Goal: Task Accomplishment & Management: Complete application form

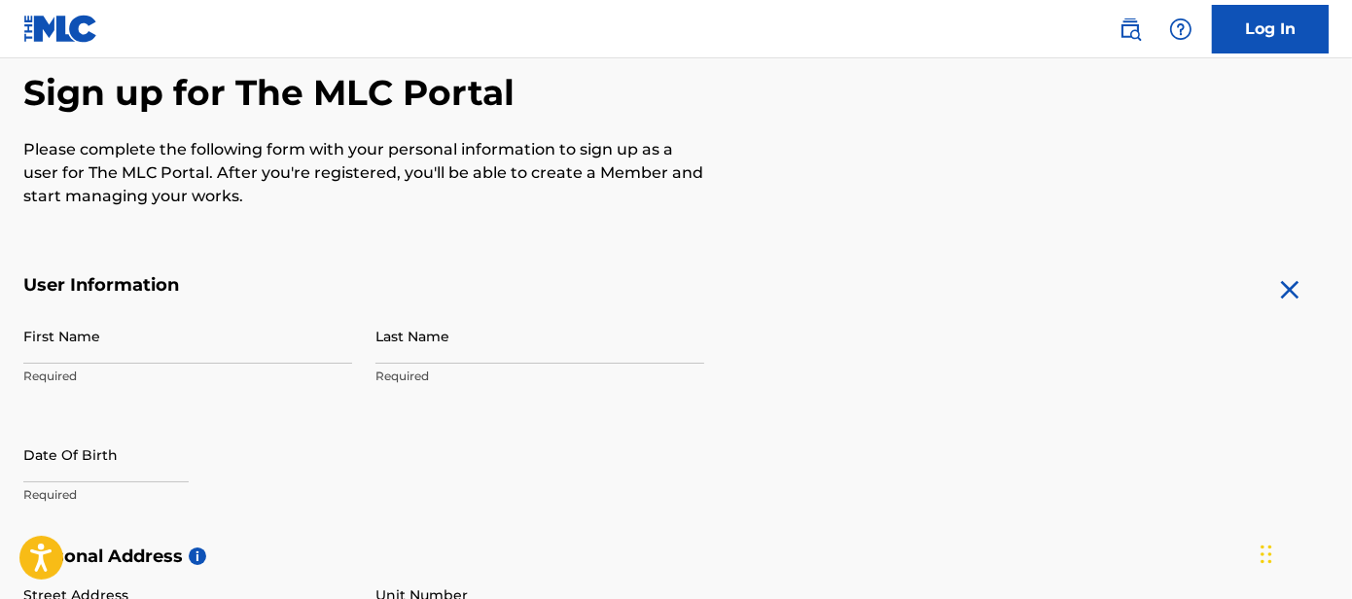
scroll to position [190, 0]
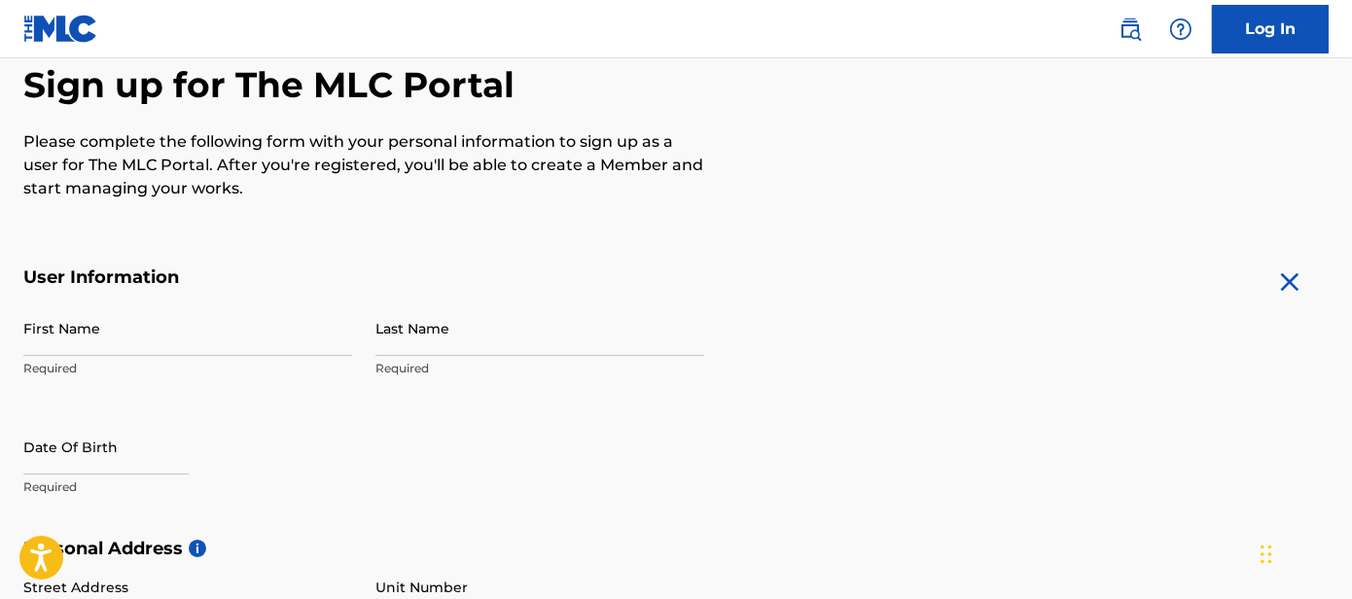
click at [241, 334] on input "First Name" at bounding box center [187, 328] width 329 height 55
type input "Jeriph"
type input "[PERSON_NAME]"
type input "1100 Magellan"
type input "Windcrest"
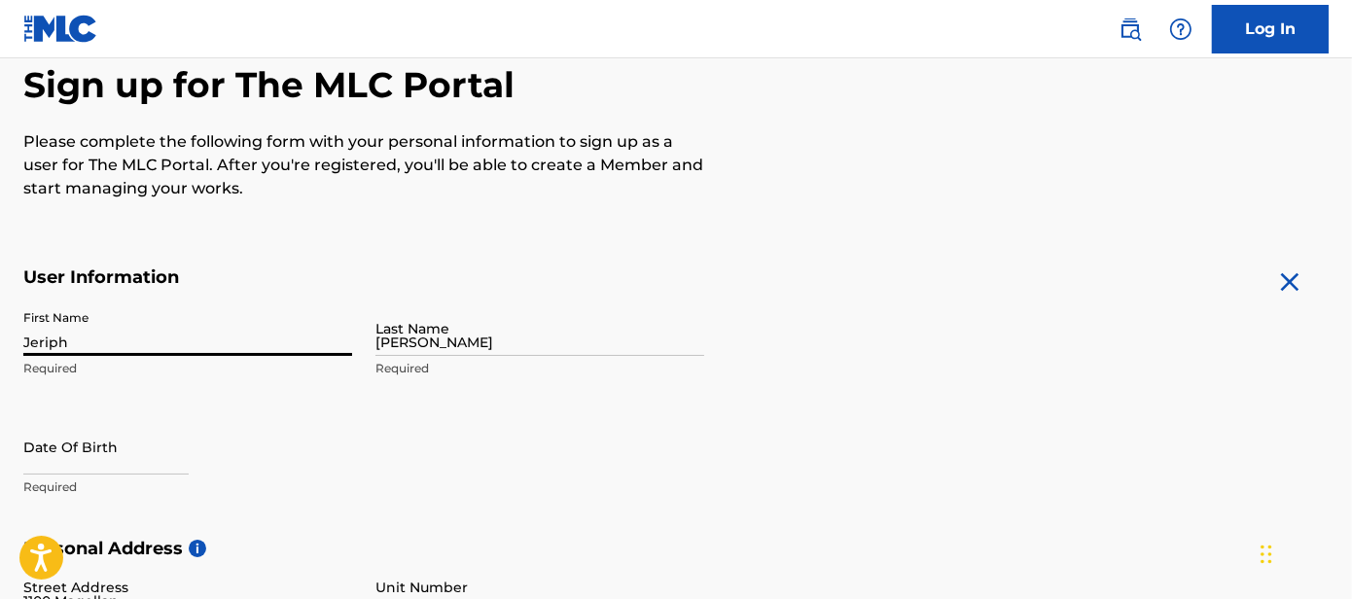
type input "[GEOGRAPHIC_DATA]"
type input "78239"
type input "210"
type input "8912598"
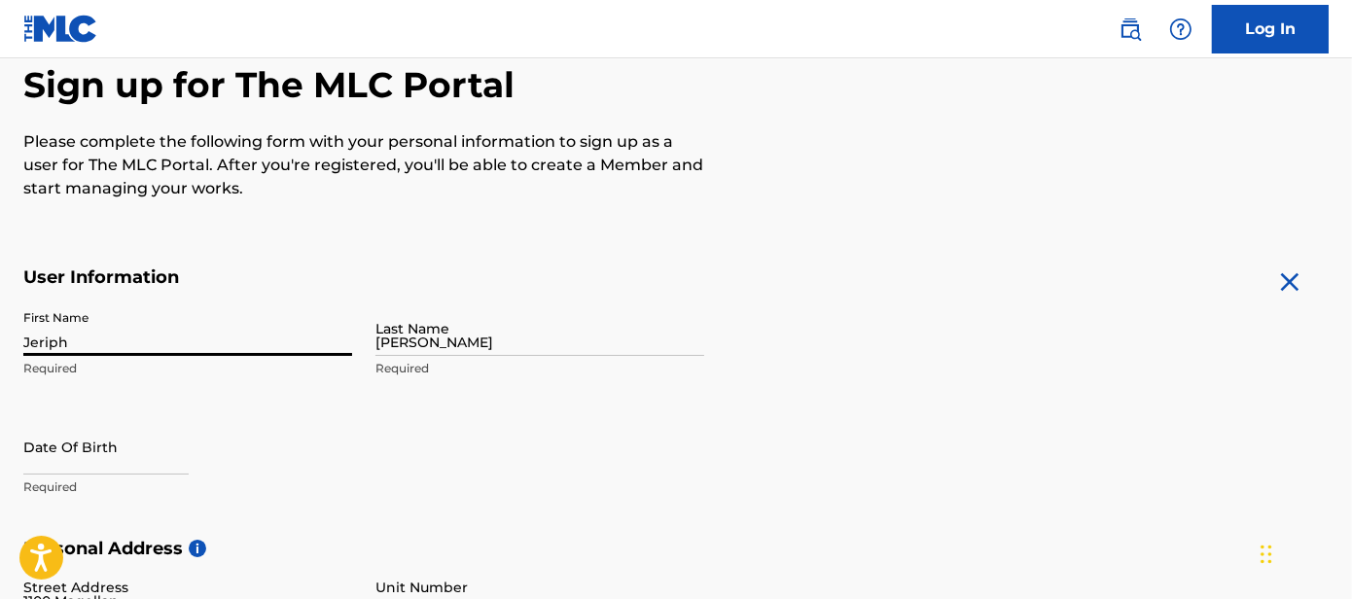
type input "[EMAIL_ADDRESS][DOMAIN_NAME]"
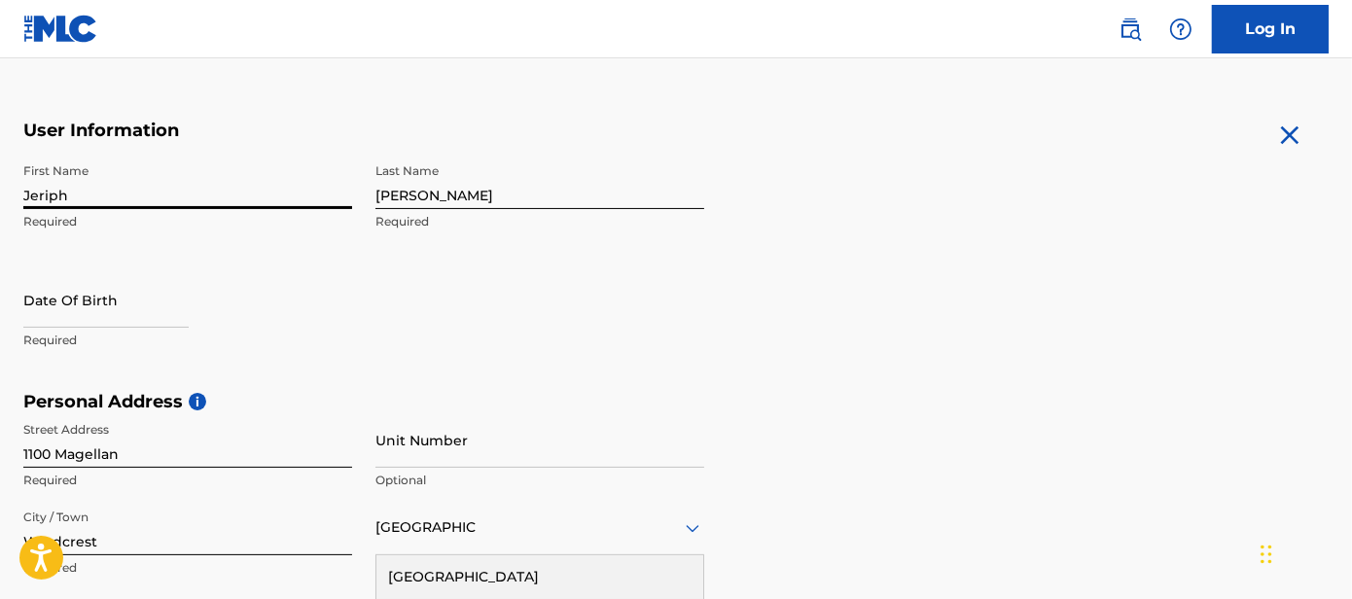
click at [497, 200] on input "[PERSON_NAME]" at bounding box center [540, 181] width 329 height 55
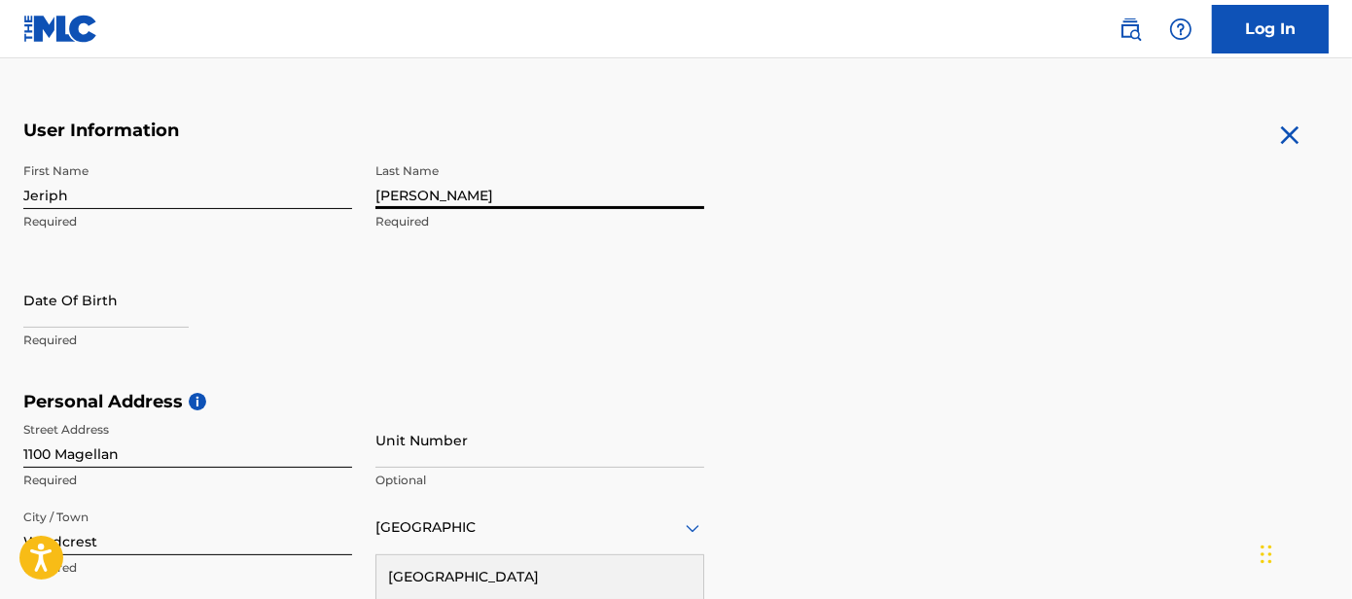
type input "[PERSON_NAME]"
click at [76, 328] on div at bounding box center [105, 301] width 165 height 59
click at [70, 312] on input "text" at bounding box center [105, 299] width 165 height 55
select select "7"
select select "2025"
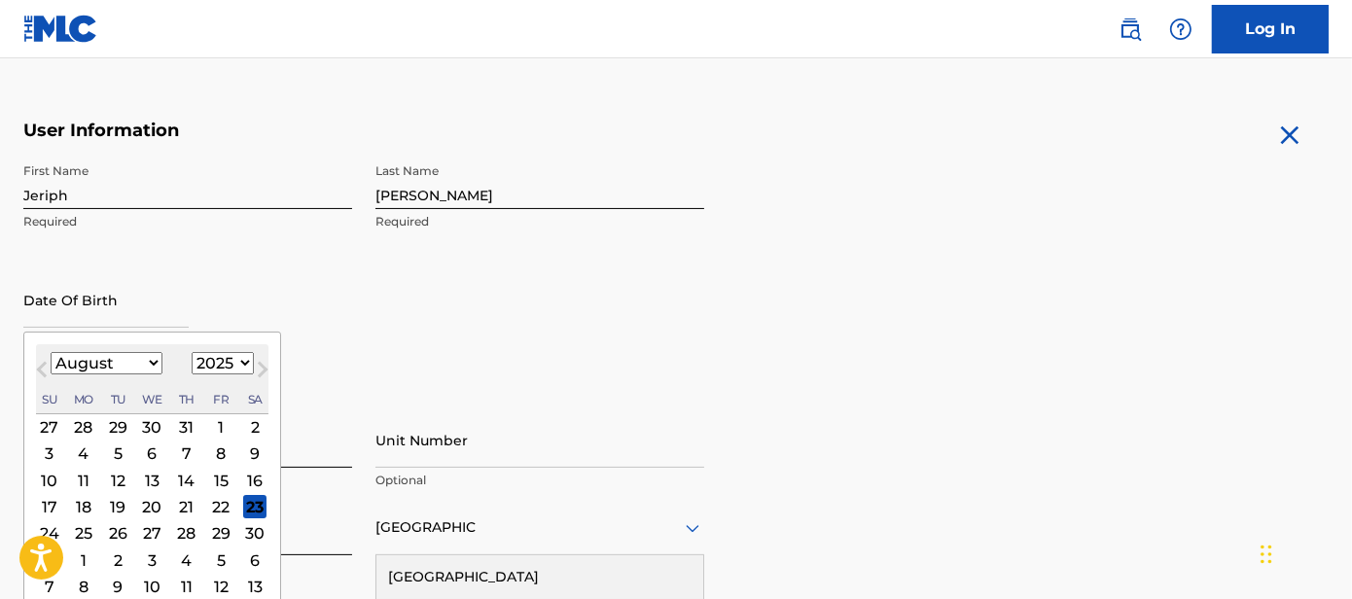
click at [119, 359] on select "January February March April May June July August September October November De…" at bounding box center [107, 363] width 112 height 22
select select "9"
click at [51, 352] on select "January February March April May June July August September October November De…" at bounding box center [107, 363] width 112 height 22
click at [224, 366] on select "1899 1900 1901 1902 1903 1904 1905 1906 1907 1908 1909 1910 1911 1912 1913 1914…" at bounding box center [223, 363] width 62 height 22
click at [192, 352] on select "1899 1900 1901 1902 1903 1904 1905 1906 1907 1908 1909 1910 1911 1912 1913 1914…" at bounding box center [223, 363] width 62 height 22
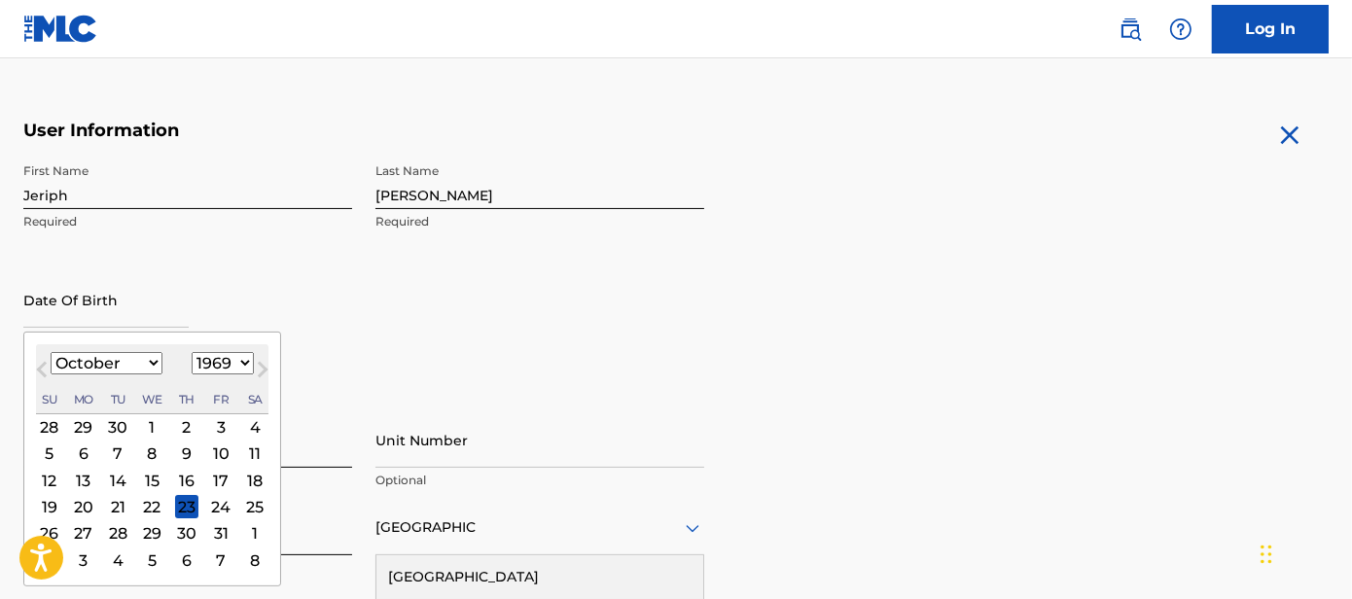
click at [227, 363] on select "1899 1900 1901 1902 1903 1904 1905 1906 1907 1908 1909 1910 1911 1912 1913 1914…" at bounding box center [223, 363] width 62 height 22
select select "2000"
click at [192, 352] on select "1899 1900 1901 1902 1903 1904 1905 1906 1907 1908 1909 1910 1911 1912 1913 1914…" at bounding box center [223, 363] width 62 height 22
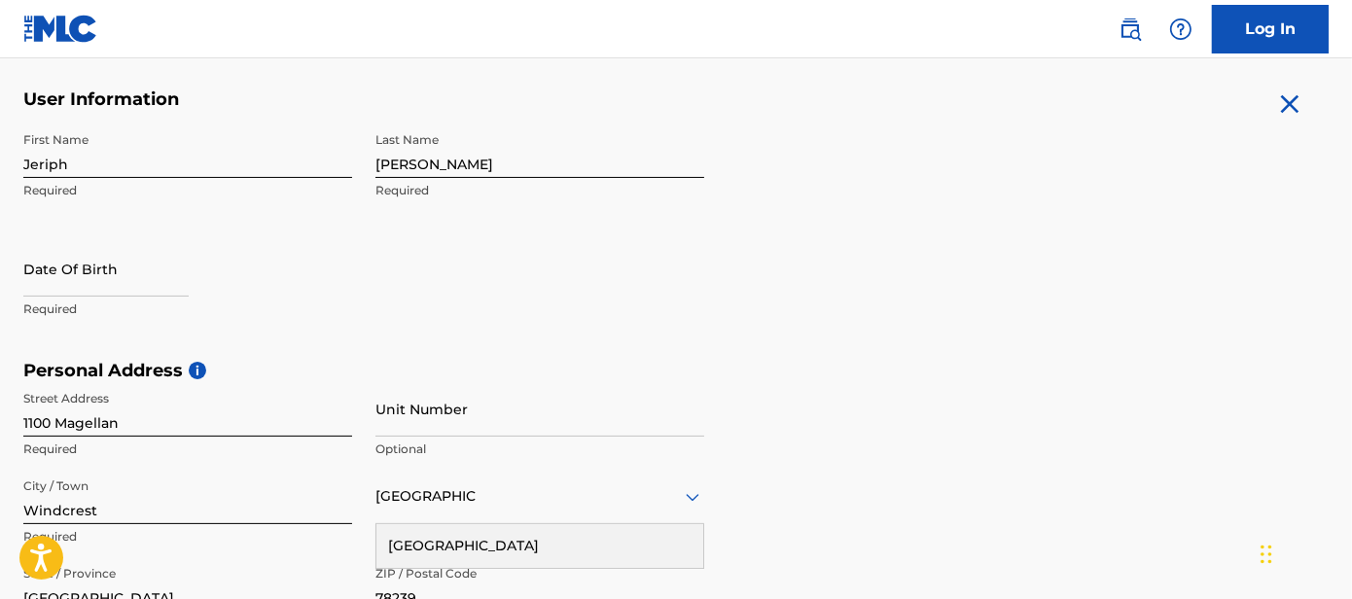
scroll to position [374, 0]
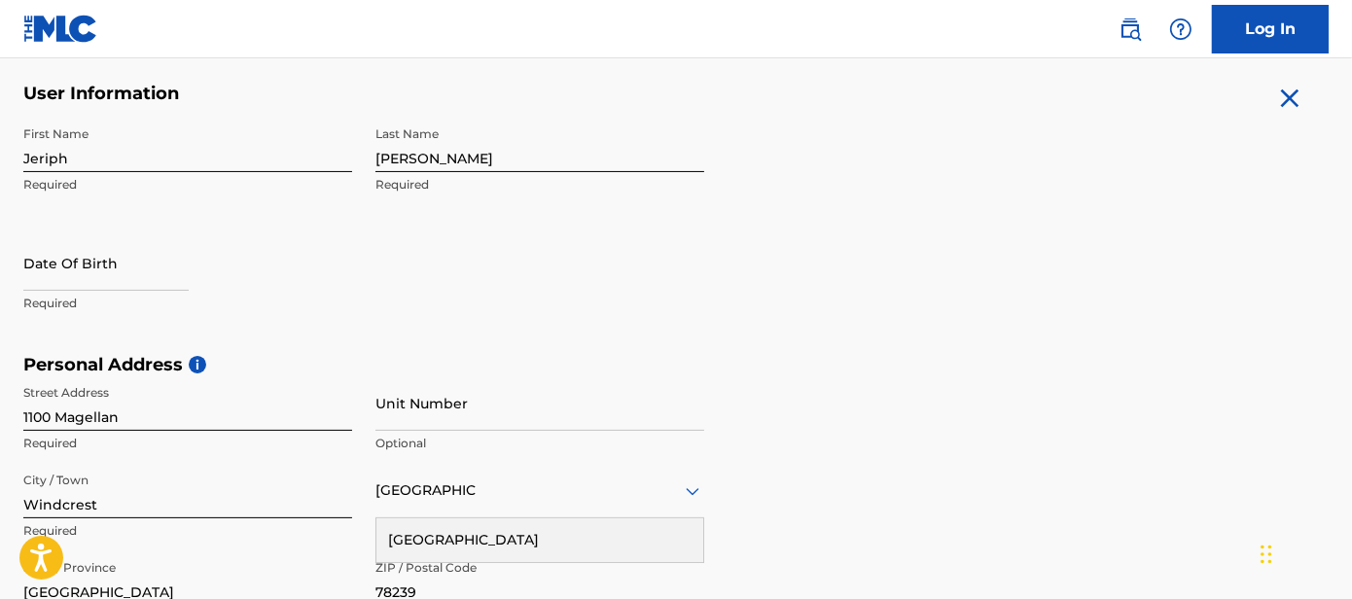
click at [102, 246] on input "text" at bounding box center [105, 262] width 165 height 55
select select "7"
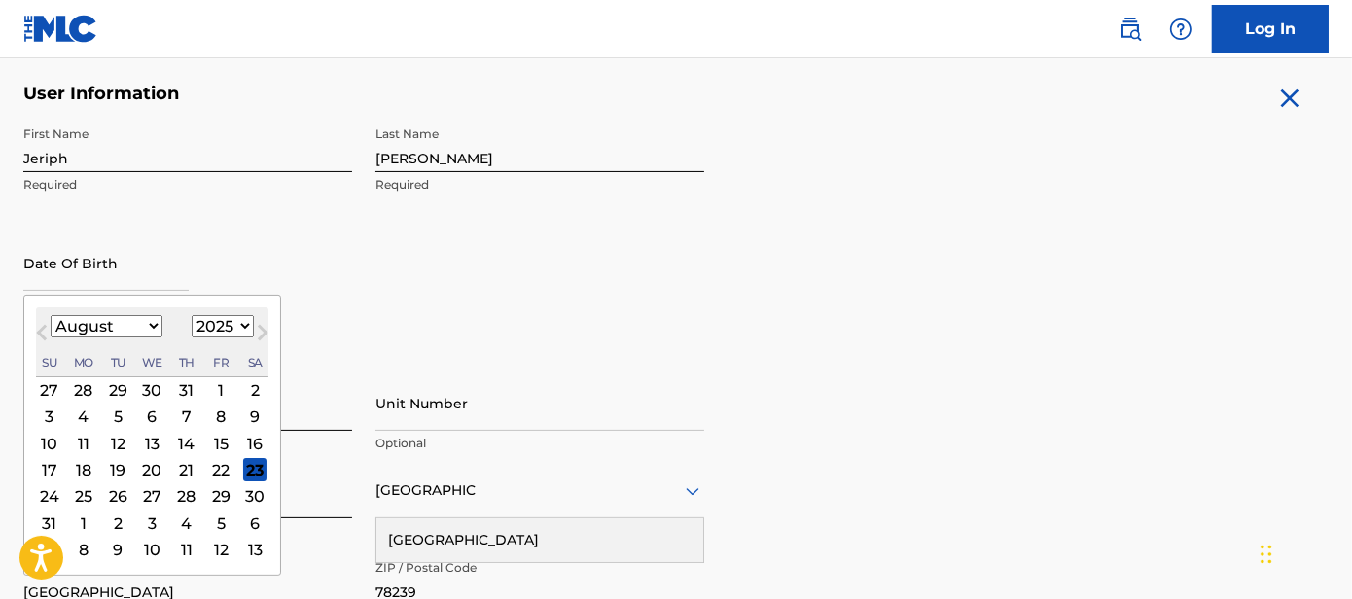
click at [226, 326] on select "1899 1900 1901 1902 1903 1904 1905 1906 1907 1908 1909 1910 1911 1912 1913 1914…" at bounding box center [223, 326] width 62 height 22
select select "2000"
click at [192, 315] on select "1899 1900 1901 1902 1903 1904 1905 1906 1907 1908 1909 1910 1911 1912 1913 1914…" at bounding box center [223, 326] width 62 height 22
click at [133, 325] on select "January February March April May June July August September October November De…" at bounding box center [107, 326] width 112 height 22
select select "9"
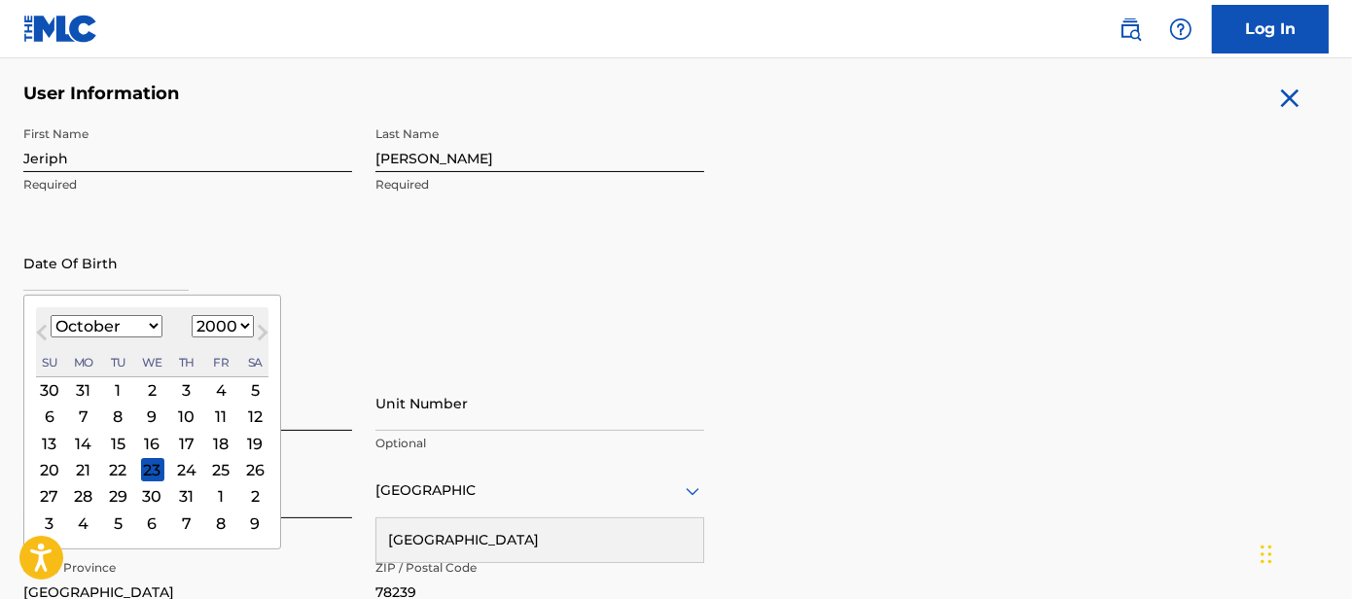
click at [51, 315] on select "January February March April May June July August September October November De…" at bounding box center [107, 326] width 112 height 22
click at [80, 463] on div "23" at bounding box center [83, 469] width 23 height 23
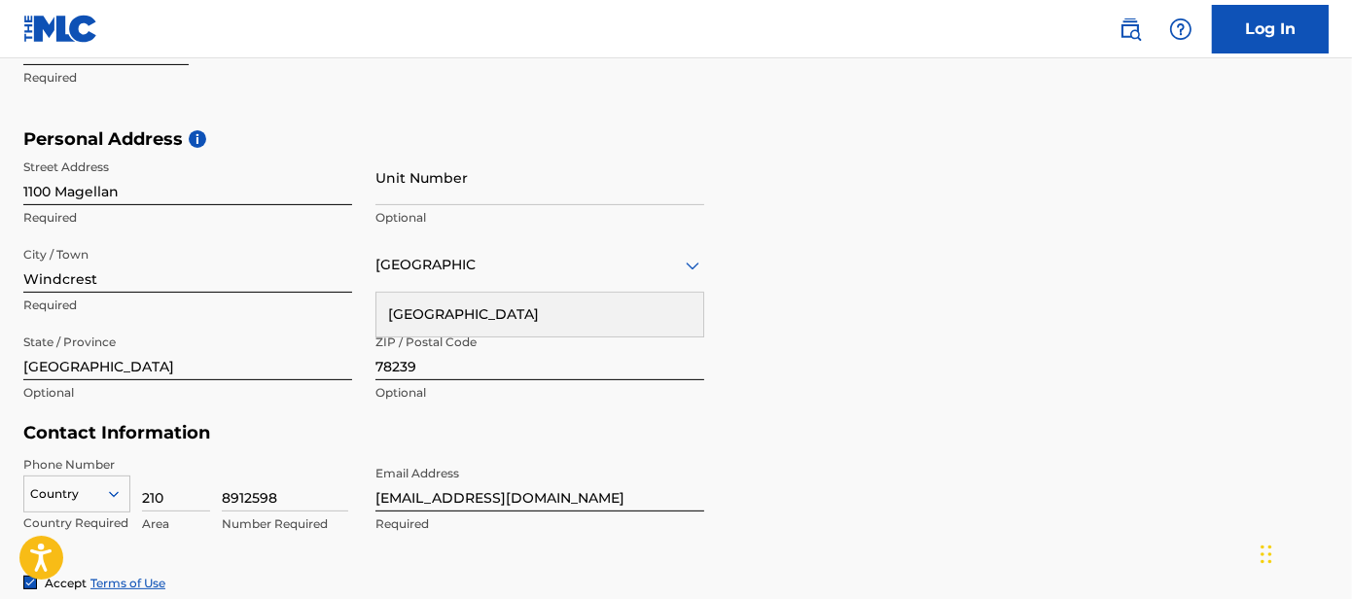
scroll to position [602, 0]
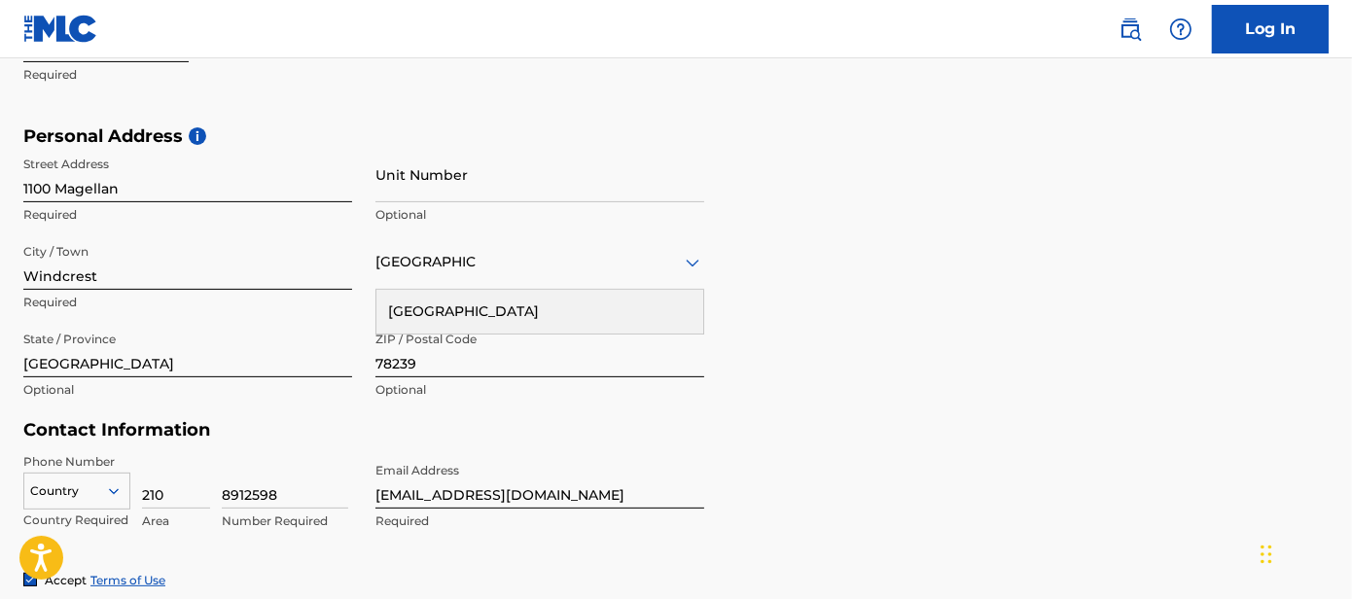
click at [447, 314] on div "[GEOGRAPHIC_DATA]" at bounding box center [540, 312] width 327 height 44
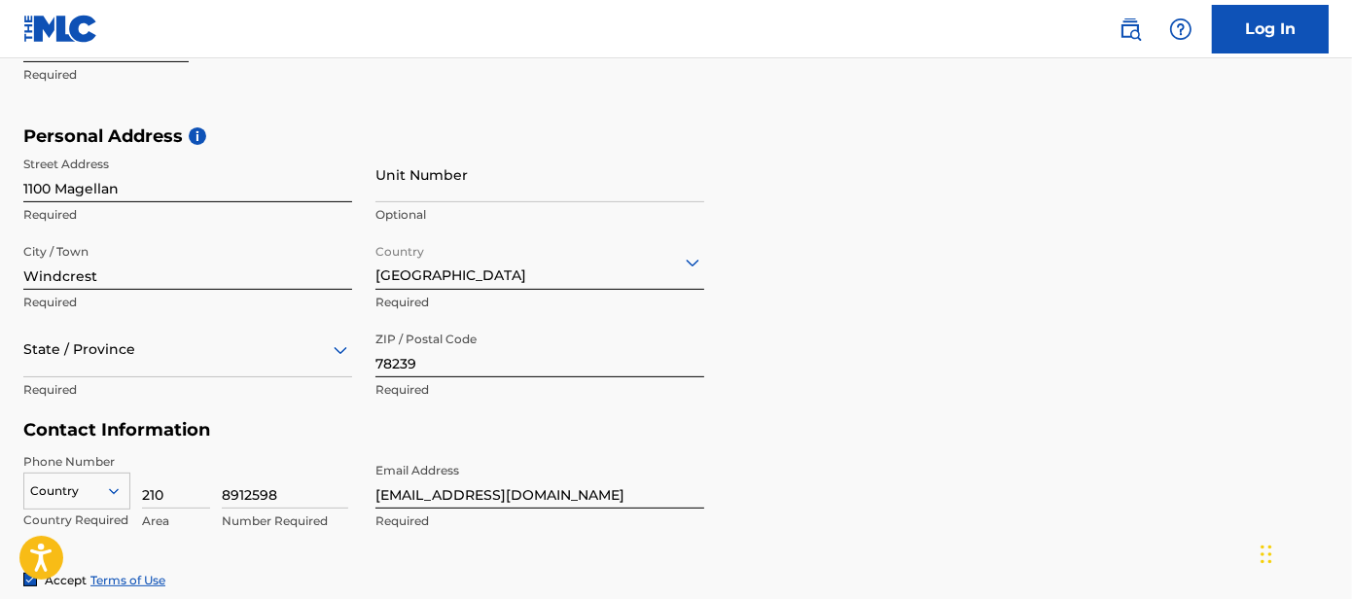
click at [191, 487] on input "210" at bounding box center [176, 480] width 68 height 55
click at [293, 495] on input "8912598" at bounding box center [285, 480] width 126 height 55
drag, startPoint x: 293, startPoint y: 495, endPoint x: 184, endPoint y: 500, distance: 109.1
click at [184, 500] on div "Country Country Required 210 Area 8912598 Number Required" at bounding box center [187, 497] width 329 height 88
click at [171, 493] on input "210" at bounding box center [176, 480] width 68 height 55
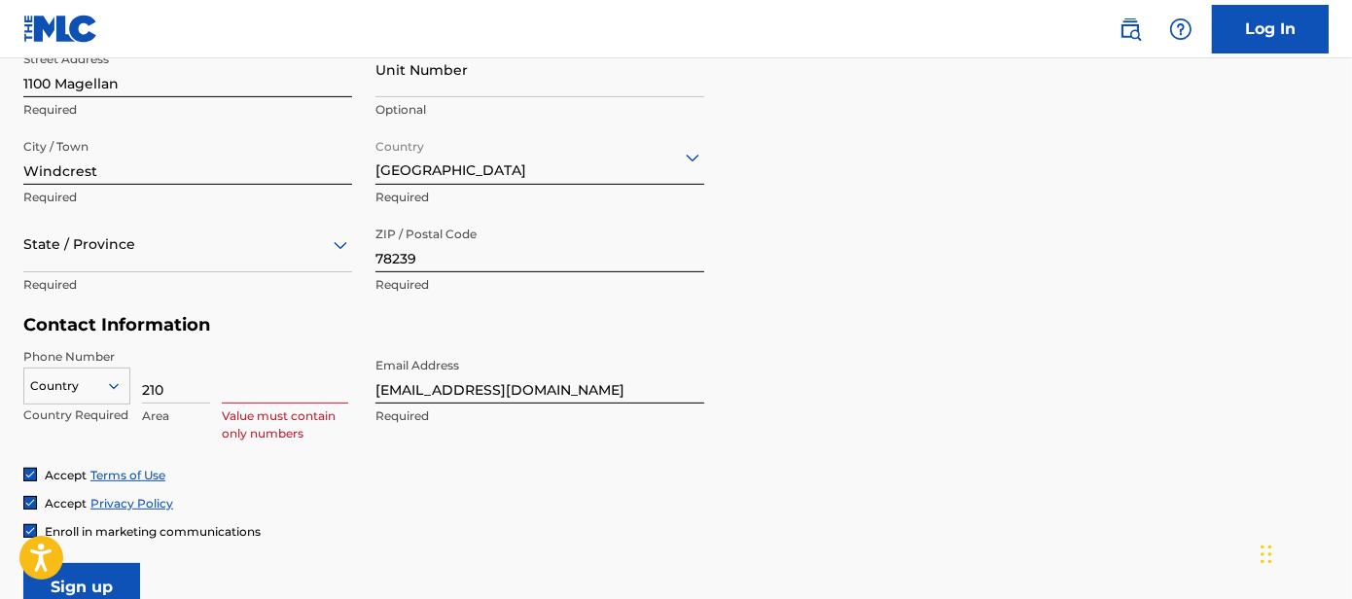
scroll to position [741, 0]
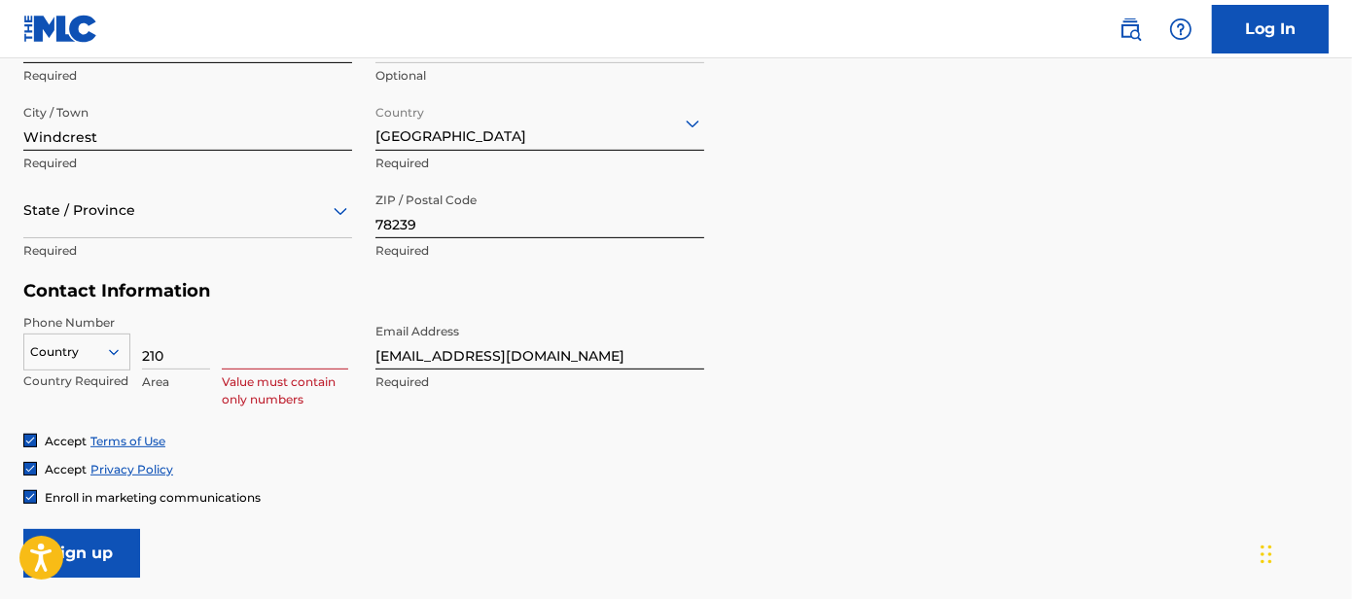
click at [289, 207] on div at bounding box center [187, 210] width 329 height 24
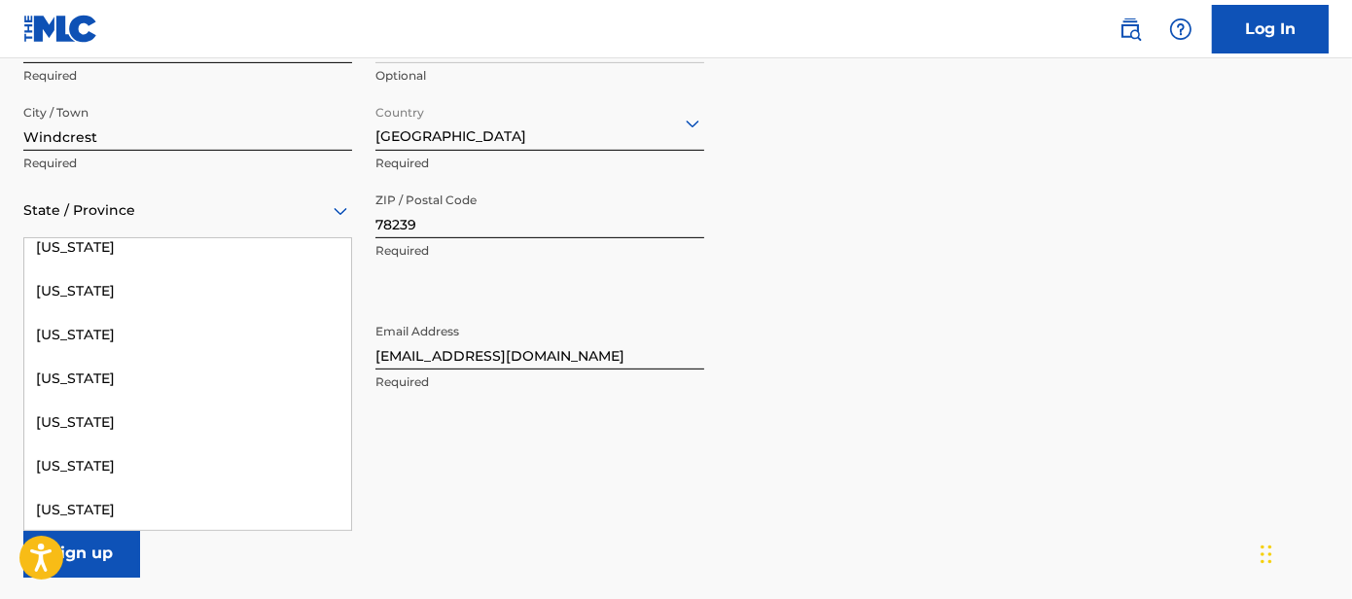
scroll to position [1907, 0]
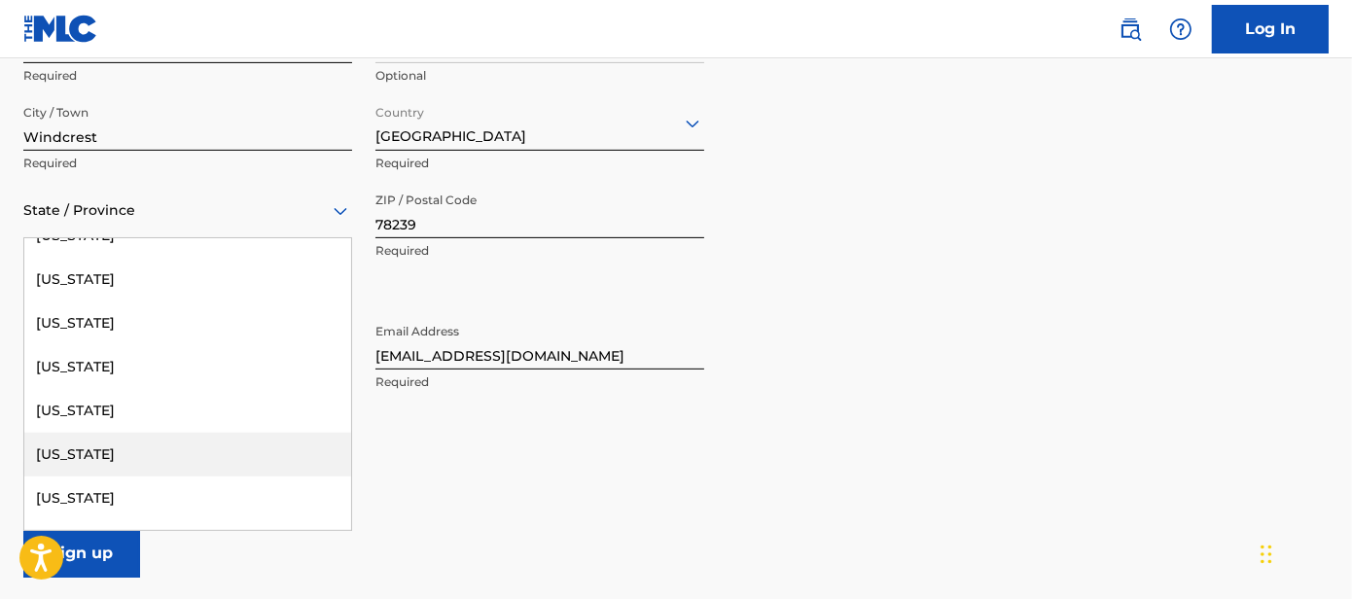
click at [265, 458] on div "[US_STATE]" at bounding box center [187, 455] width 327 height 44
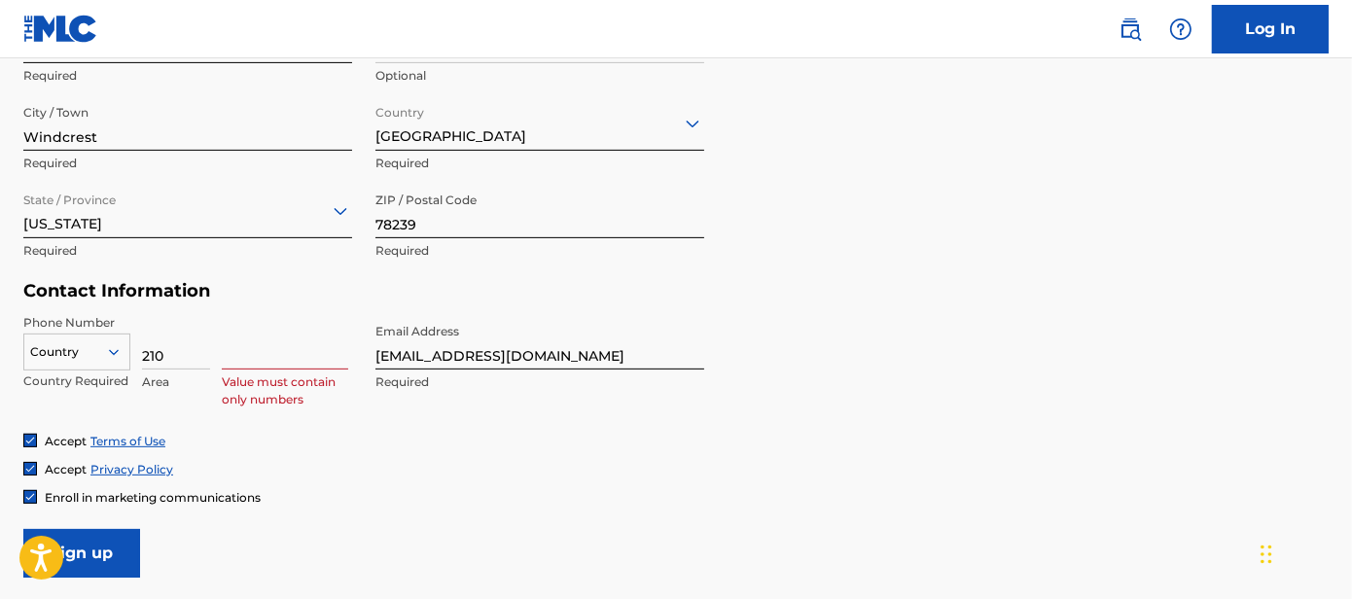
click at [198, 360] on input "210" at bounding box center [176, 341] width 68 height 55
type input "2"
click at [272, 357] on input at bounding box center [285, 341] width 126 height 55
type input "512"
click at [183, 354] on input at bounding box center [176, 341] width 68 height 55
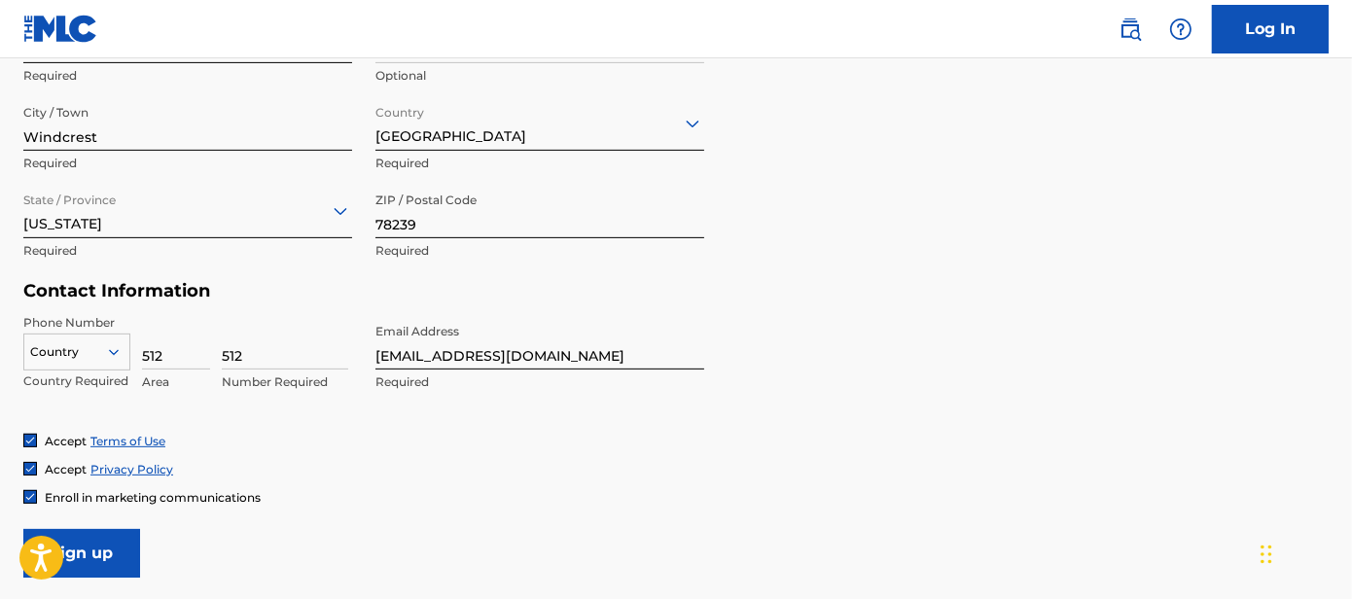
type input "512"
click at [250, 355] on input "512" at bounding box center [285, 341] width 126 height 55
type input "5"
click at [289, 357] on input at bounding box center [285, 341] width 126 height 55
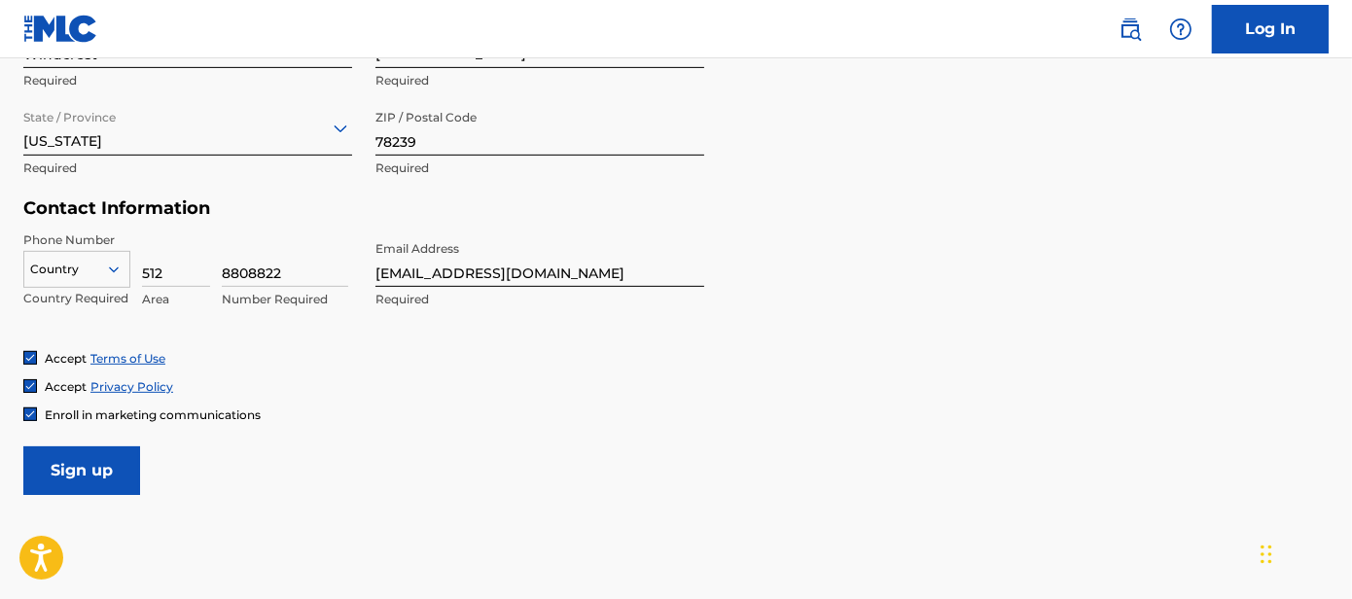
scroll to position [883, 0]
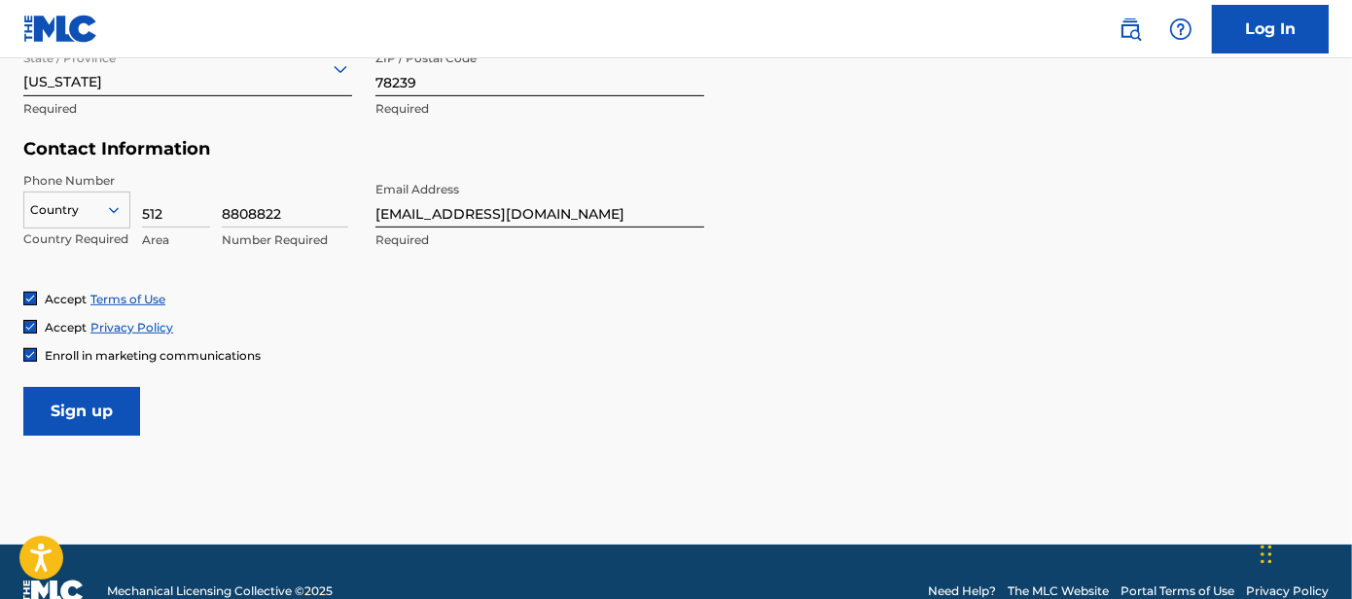
type input "8808822"
click at [79, 419] on input "Sign up" at bounding box center [81, 411] width 117 height 49
click at [76, 201] on div at bounding box center [76, 209] width 105 height 21
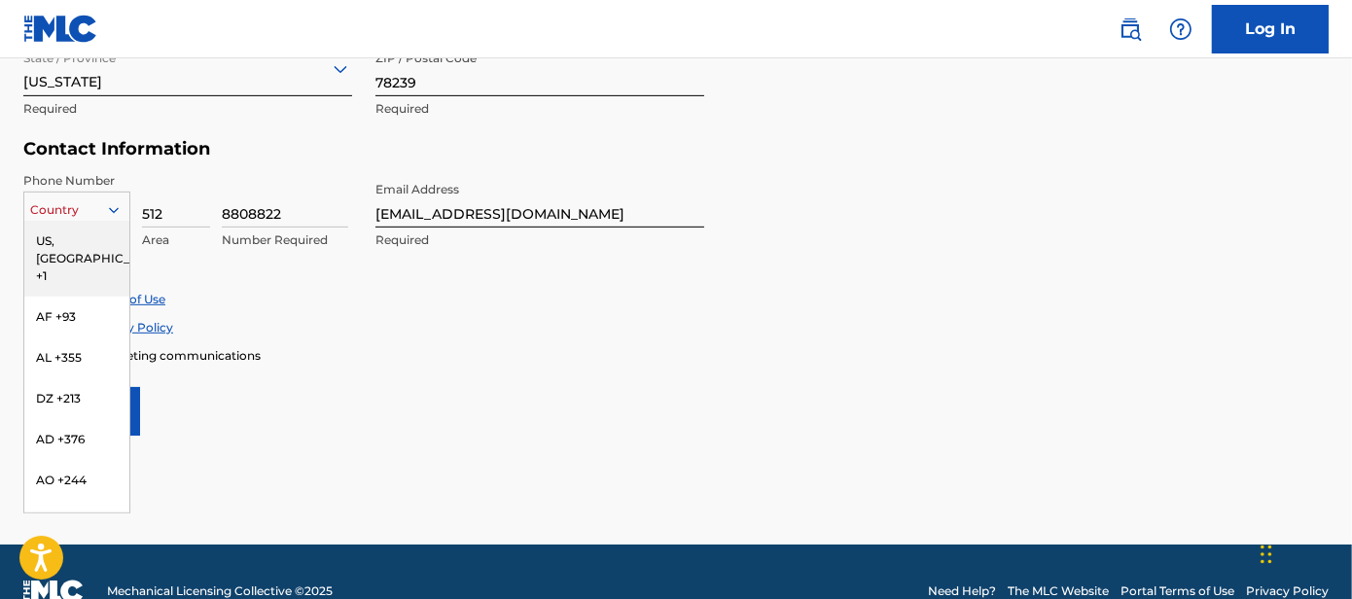
click at [78, 233] on div "US, [GEOGRAPHIC_DATA] +1" at bounding box center [76, 259] width 105 height 76
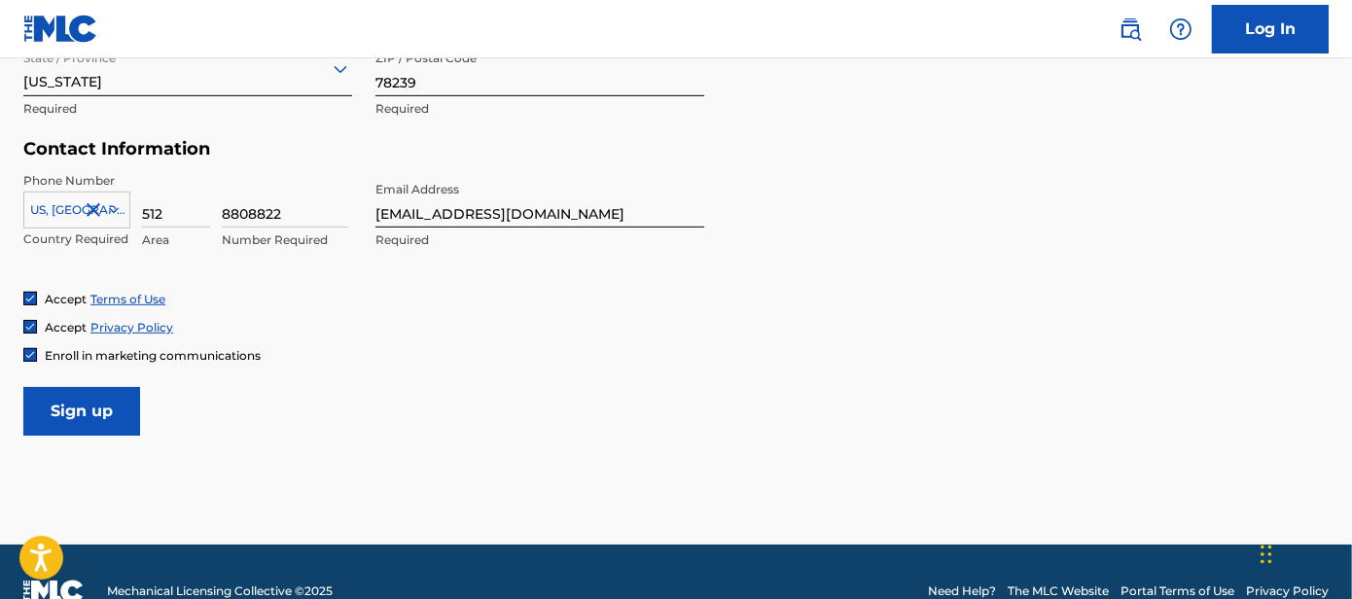
click at [80, 399] on input "Sign up" at bounding box center [81, 411] width 117 height 49
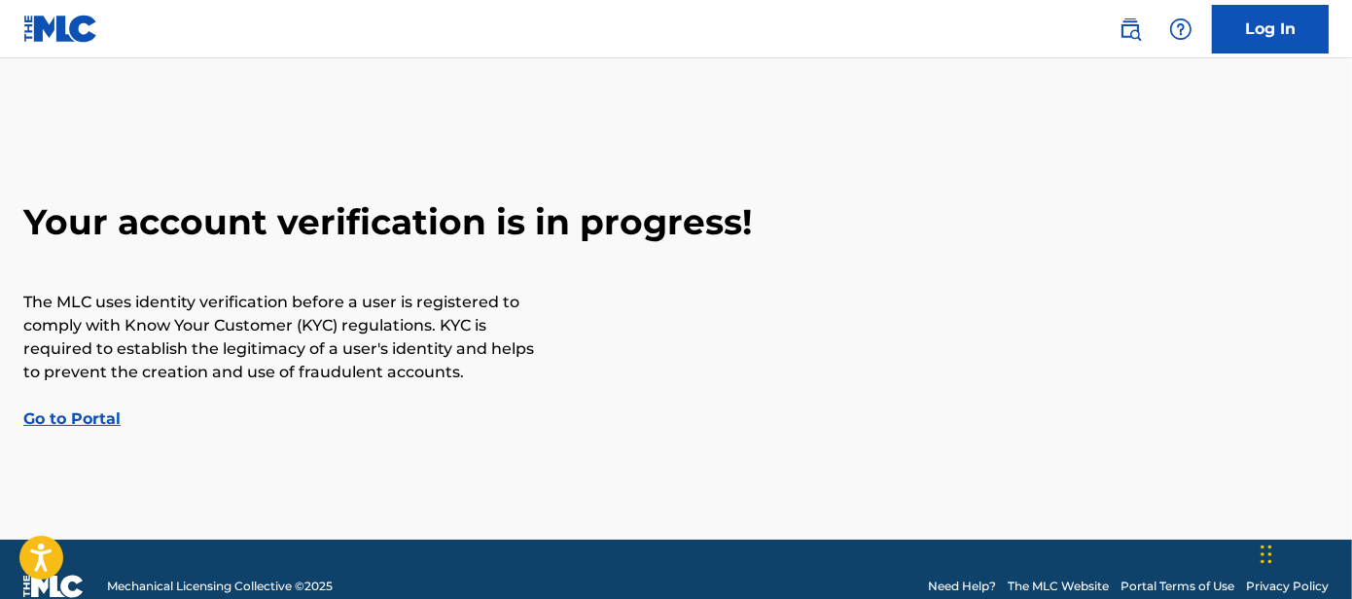
click at [88, 420] on link "Go to Portal" at bounding box center [71, 419] width 97 height 18
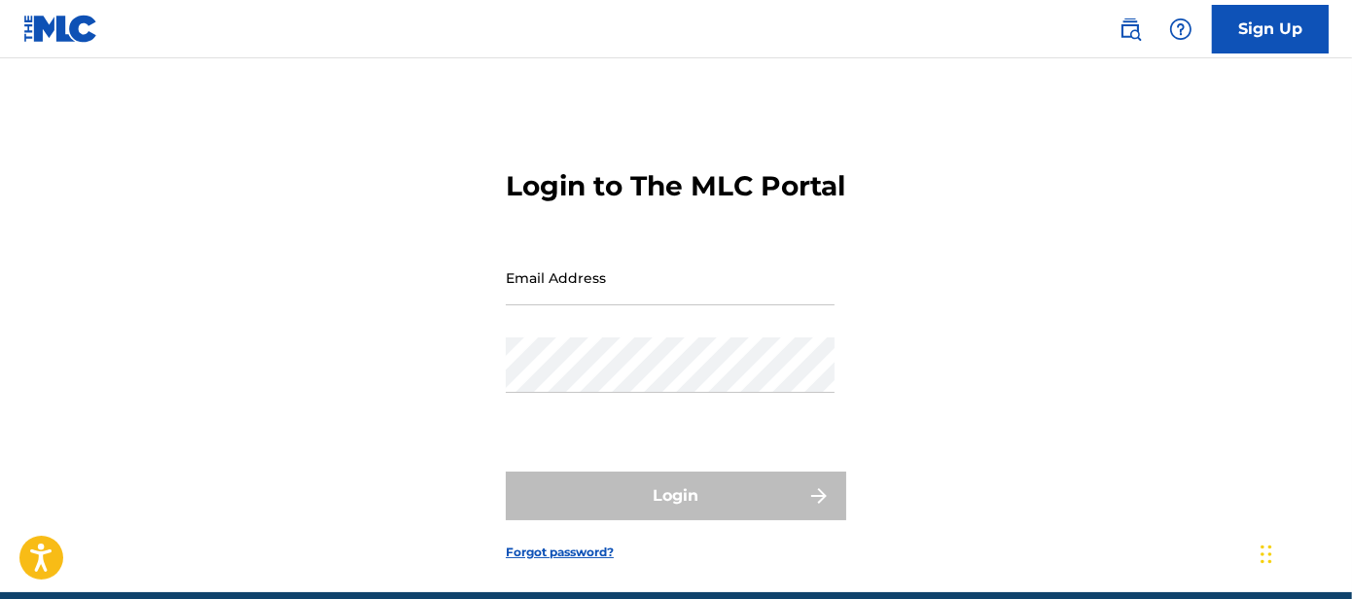
click at [560, 305] on input "Email Address" at bounding box center [670, 277] width 329 height 55
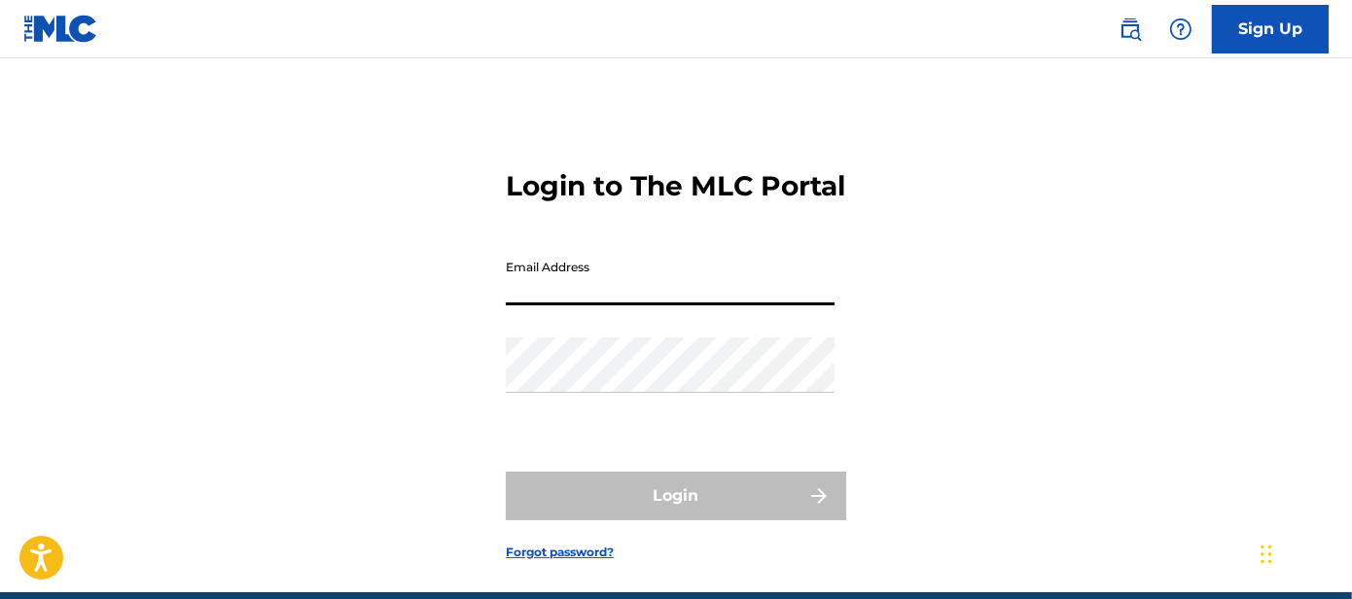
type input "[EMAIL_ADDRESS][DOMAIN_NAME]"
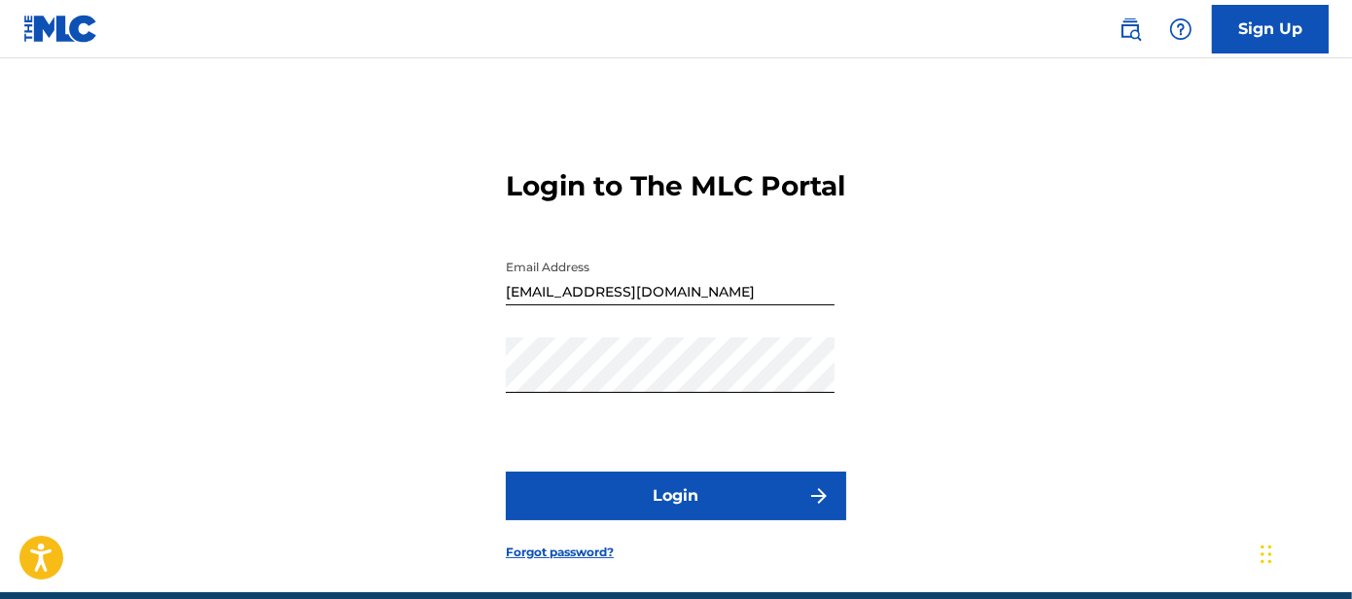
click at [735, 520] on button "Login" at bounding box center [676, 496] width 341 height 49
click at [373, 439] on div "Login to The MLC Portal Email Address [EMAIL_ADDRESS][DOMAIN_NAME] Password Log…" at bounding box center [676, 349] width 1352 height 485
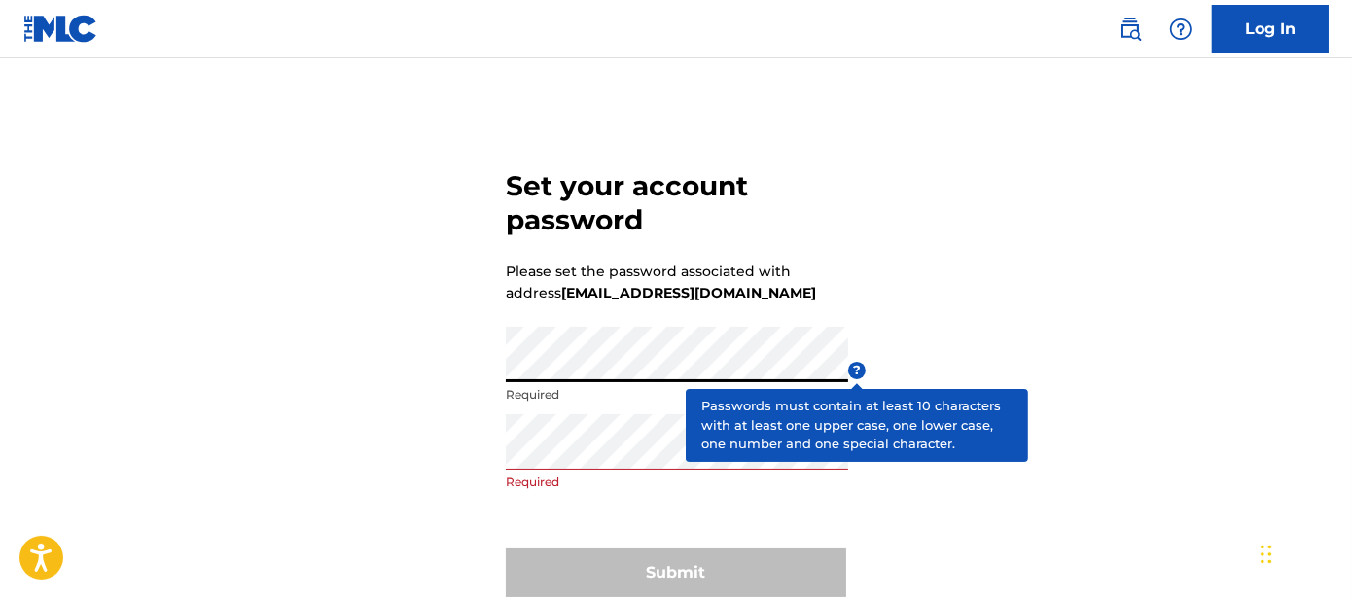
click at [626, 382] on div "Password Required" at bounding box center [677, 371] width 342 height 88
click at [499, 361] on div "Set your account password Please set the password associated with address quemo…" at bounding box center [676, 379] width 1352 height 545
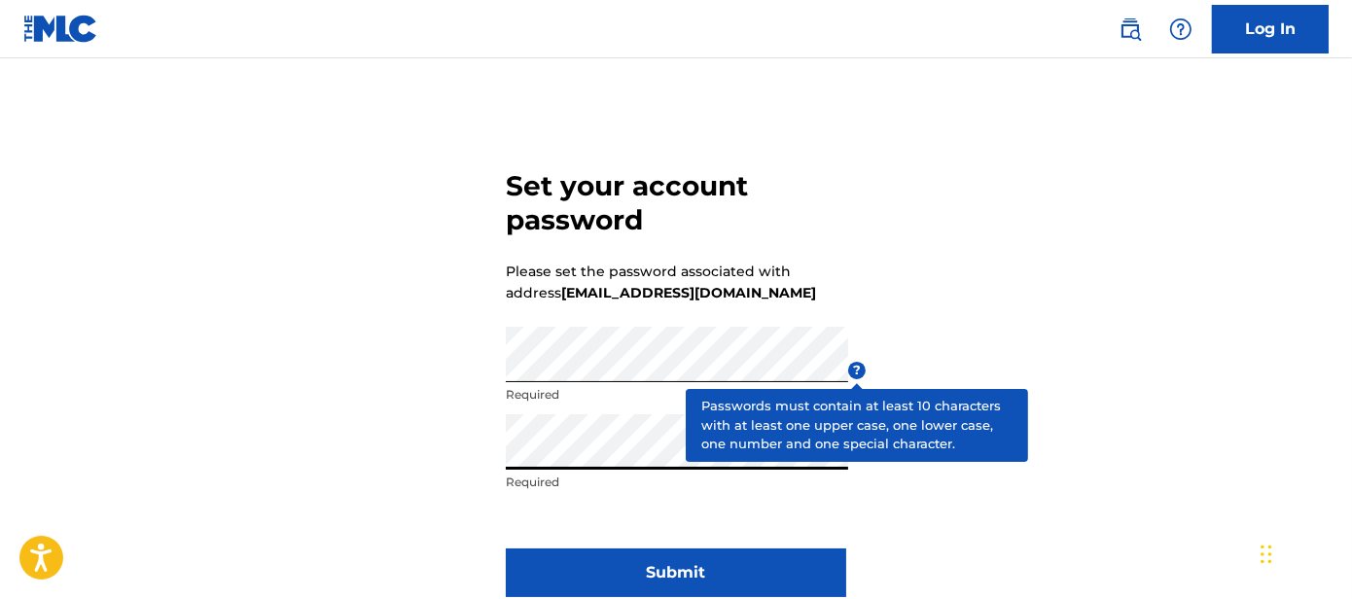
click at [561, 578] on button "Submit" at bounding box center [676, 573] width 341 height 49
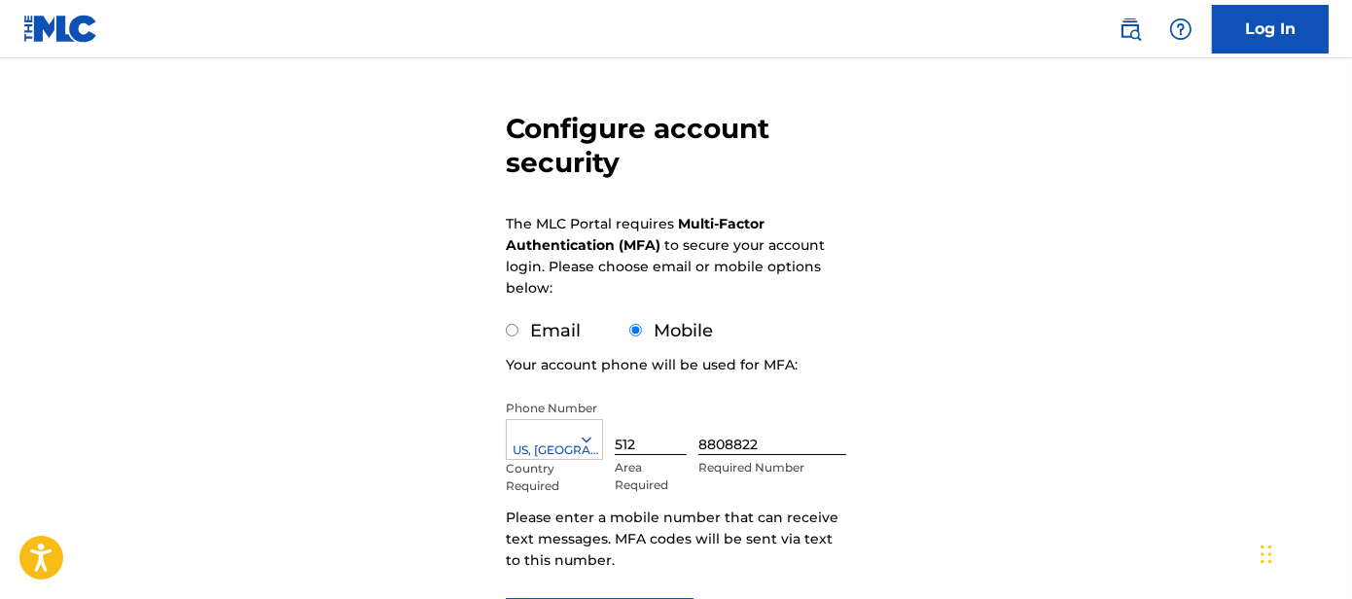
scroll to position [147, 0]
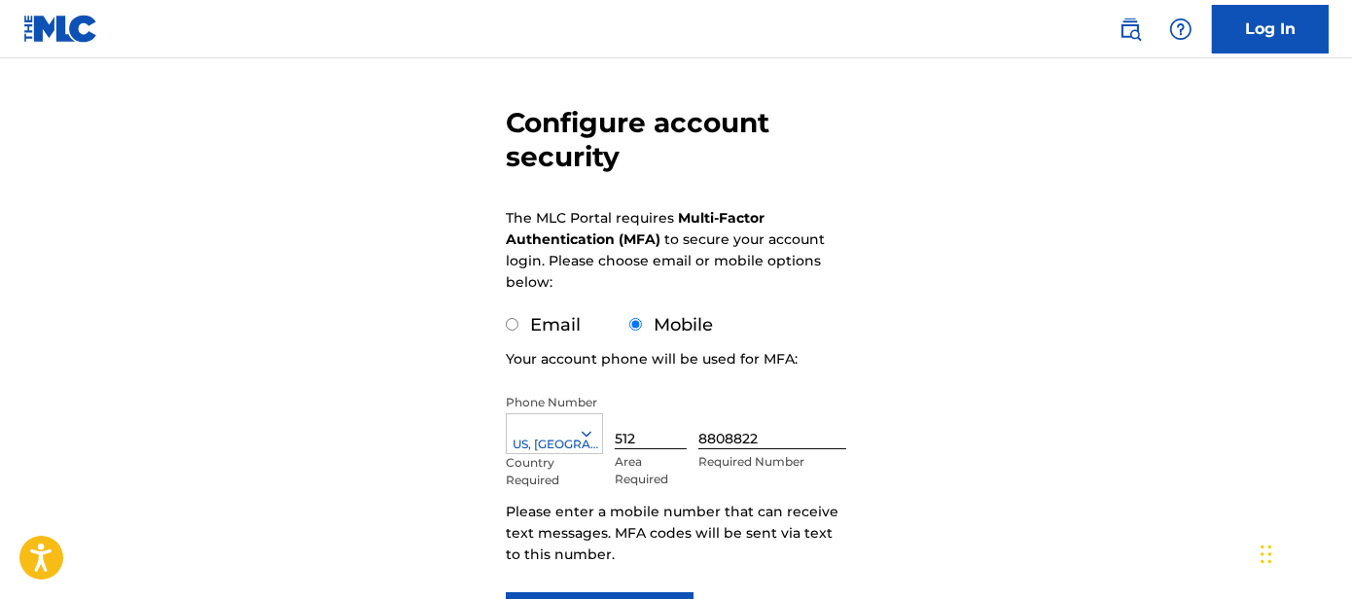
click at [523, 325] on div "Email" at bounding box center [543, 325] width 75 height 26
click at [520, 323] on div "Email" at bounding box center [543, 325] width 75 height 26
click at [516, 323] on input "Email" at bounding box center [512, 324] width 13 height 13
radio input "true"
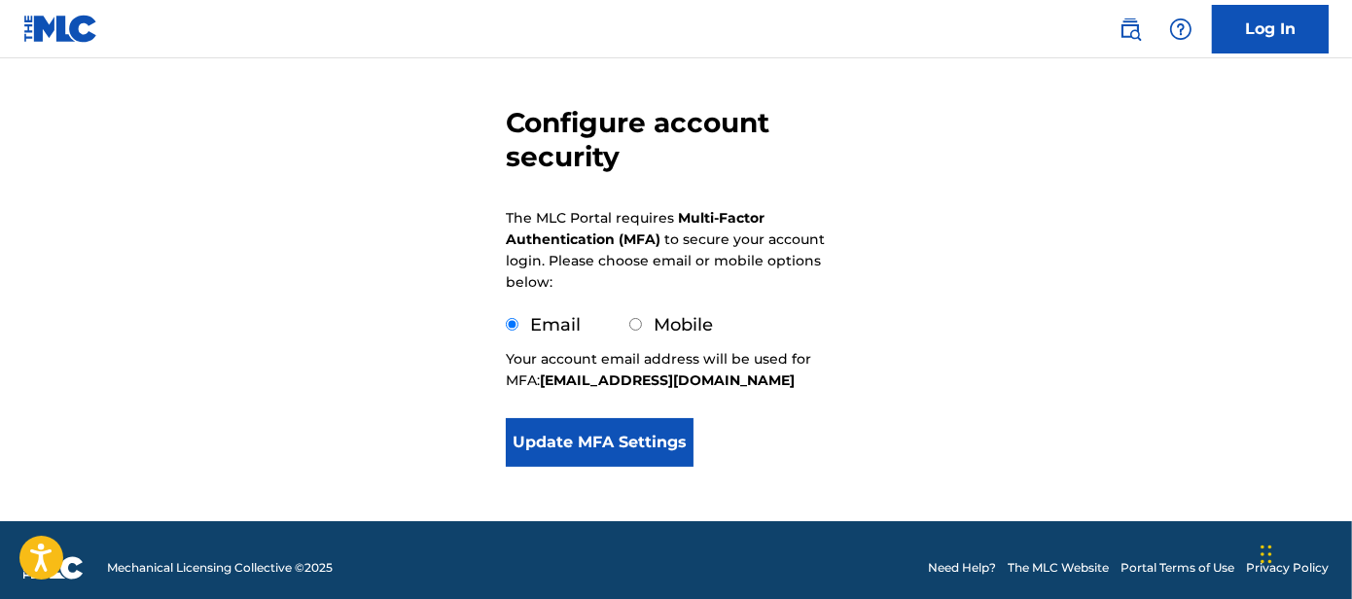
click at [607, 439] on button "Update MFA Settings" at bounding box center [600, 442] width 188 height 49
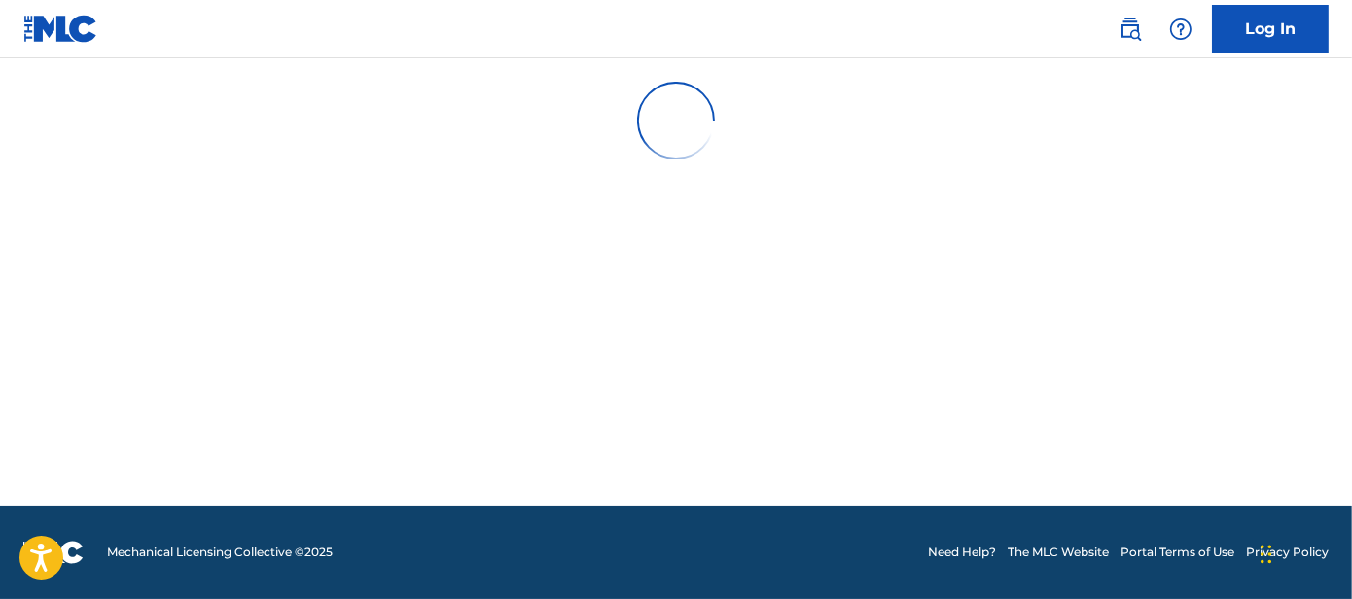
scroll to position [0, 0]
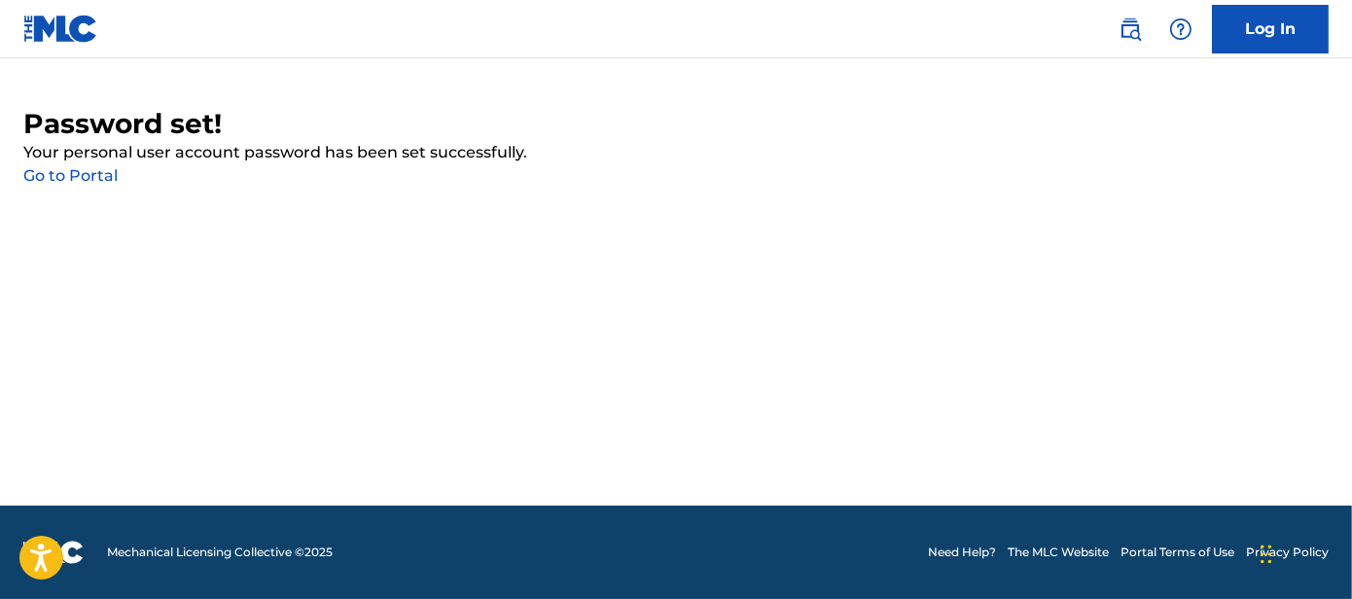
click at [82, 181] on link "Go to Portal" at bounding box center [70, 175] width 94 height 18
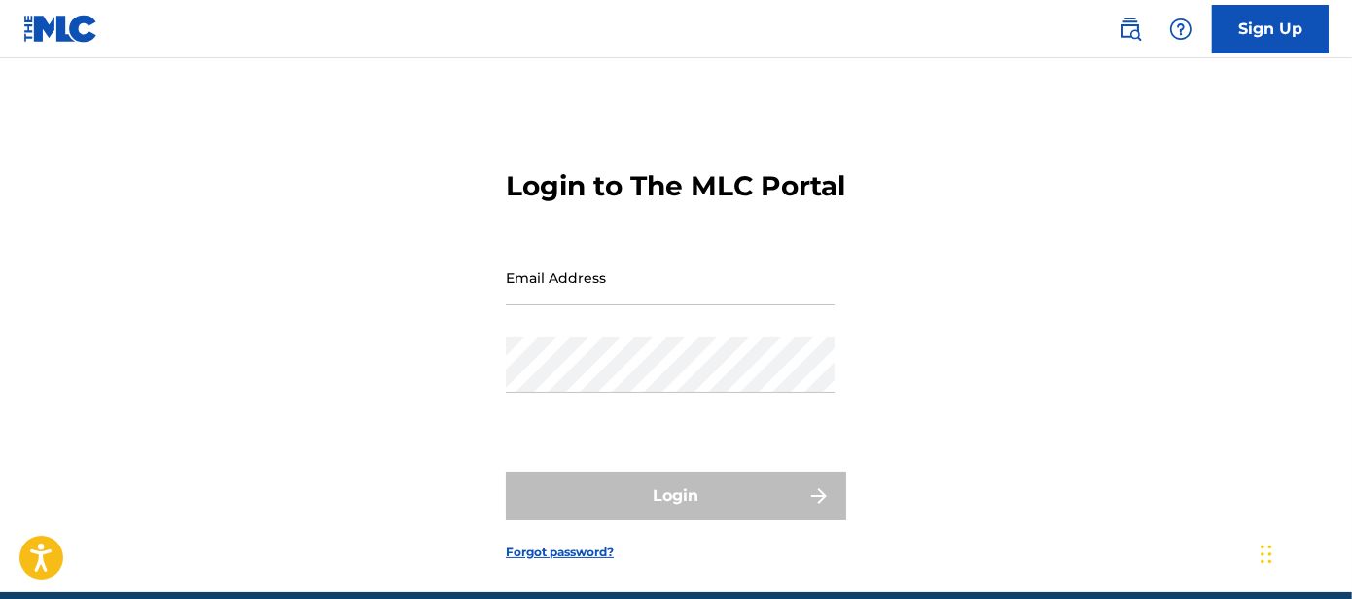
click at [605, 305] on input "Email Address" at bounding box center [670, 277] width 329 height 55
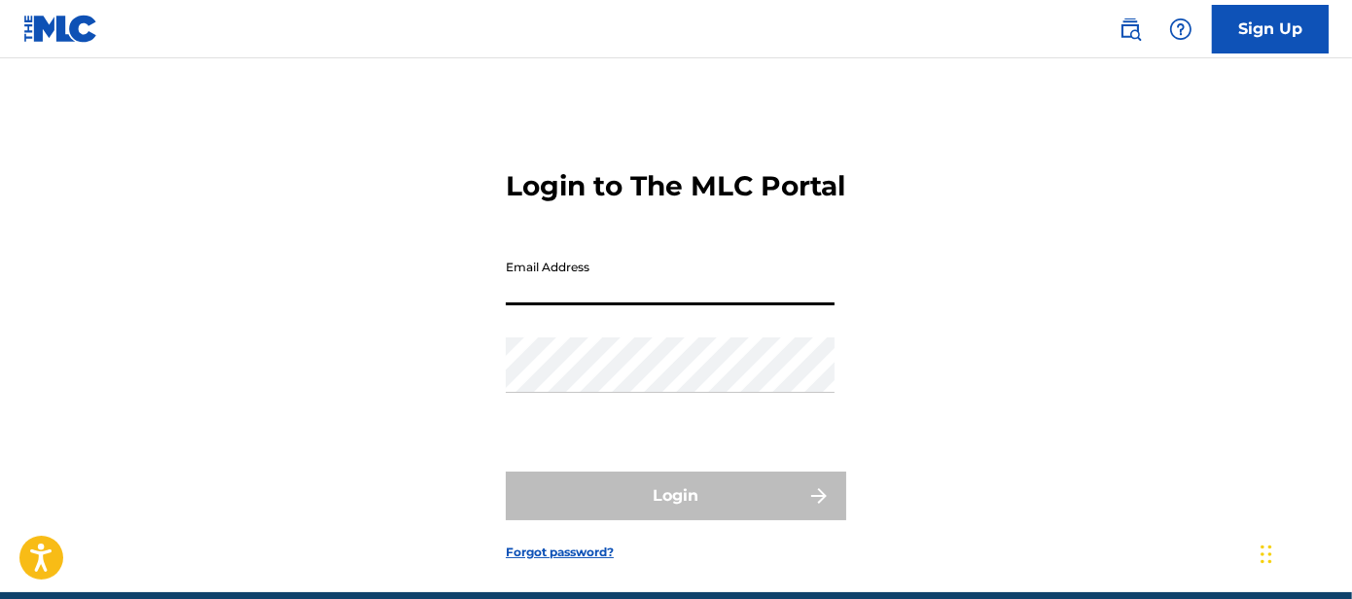
type input "[EMAIL_ADDRESS][DOMAIN_NAME]"
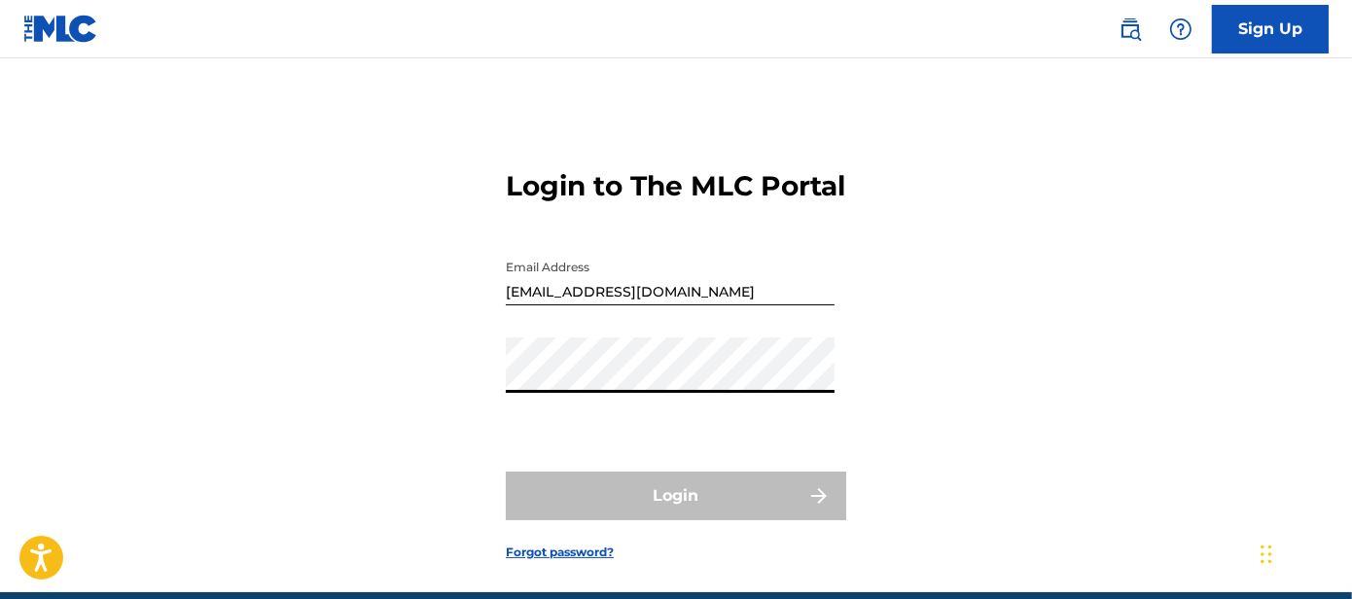
click at [679, 307] on form "Login to The MLC Portal Email Address [EMAIL_ADDRESS][DOMAIN_NAME] Password Log…" at bounding box center [676, 349] width 341 height 485
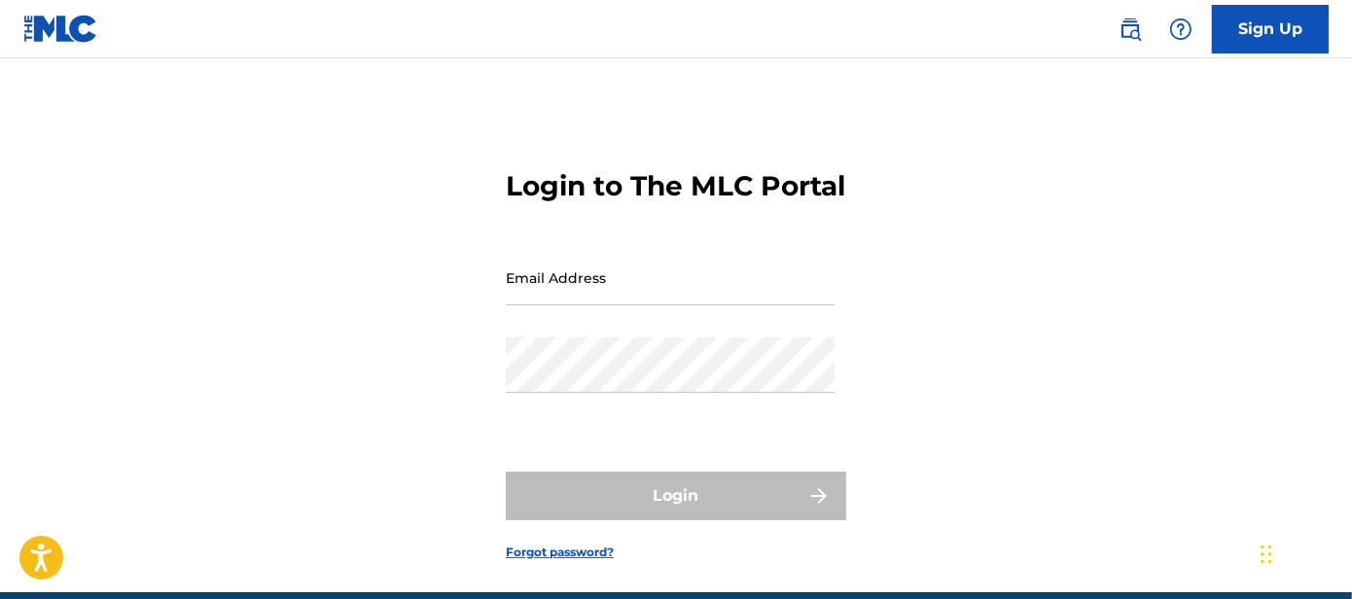
click at [624, 300] on input "Email Address" at bounding box center [670, 277] width 329 height 55
type input "[EMAIL_ADDRESS][DOMAIN_NAME]"
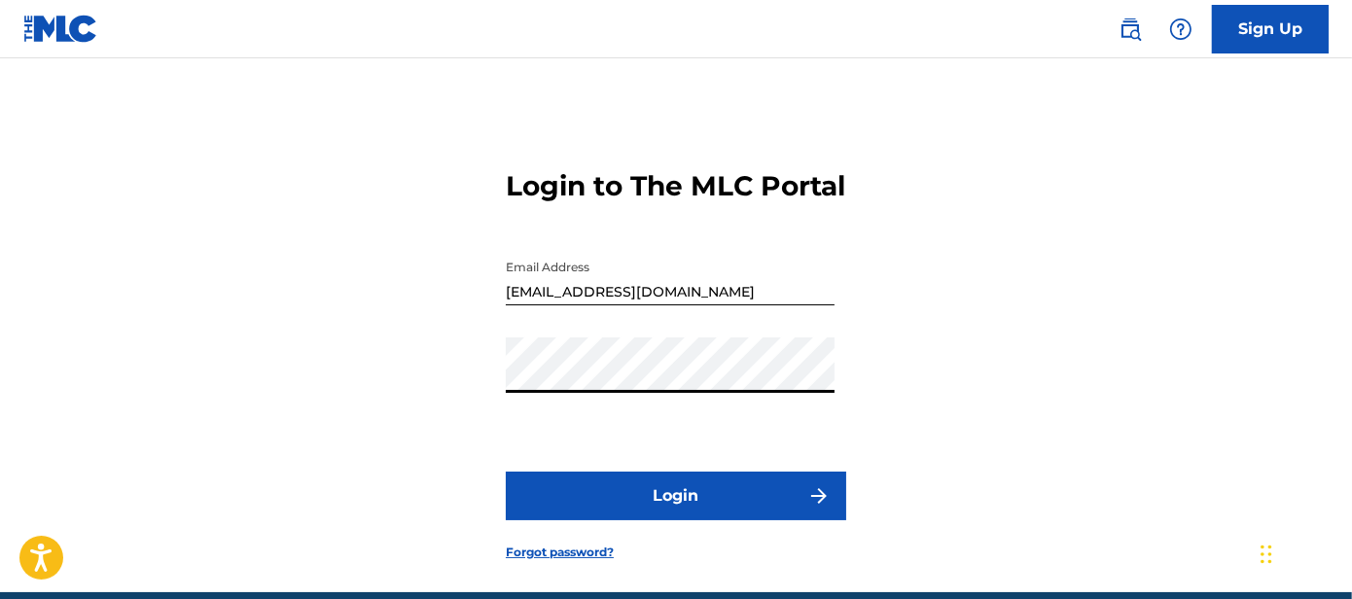
click at [619, 511] on button "Login" at bounding box center [676, 496] width 341 height 49
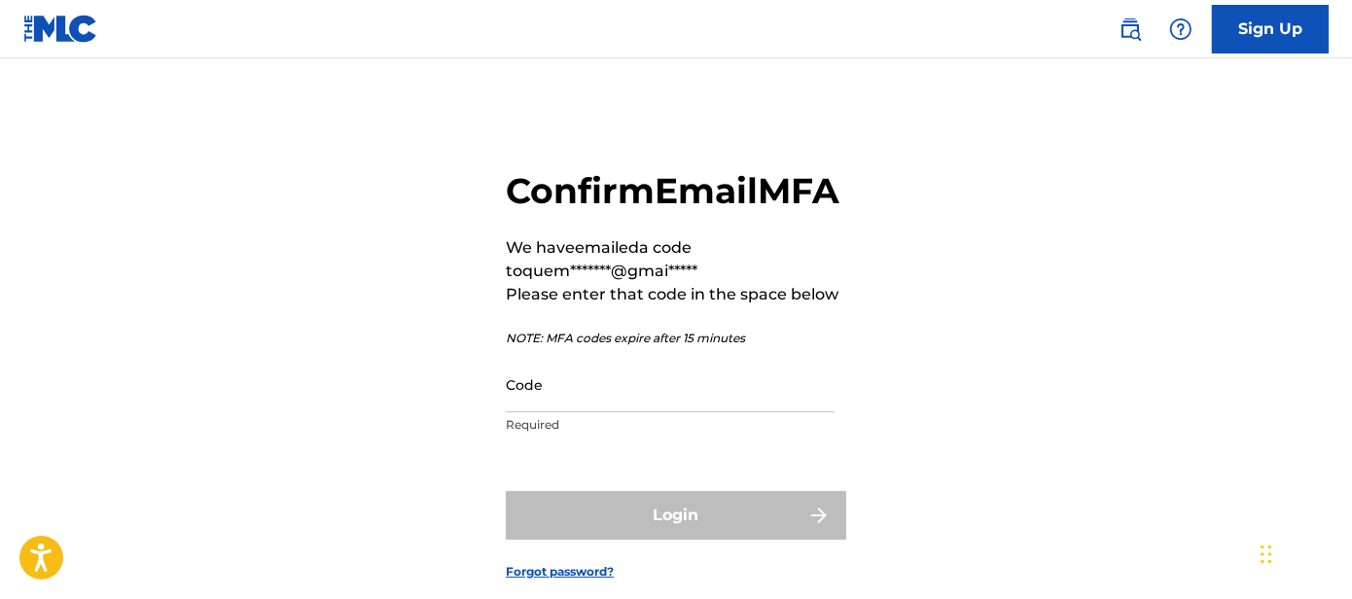
click at [550, 412] on input "Code" at bounding box center [670, 384] width 329 height 55
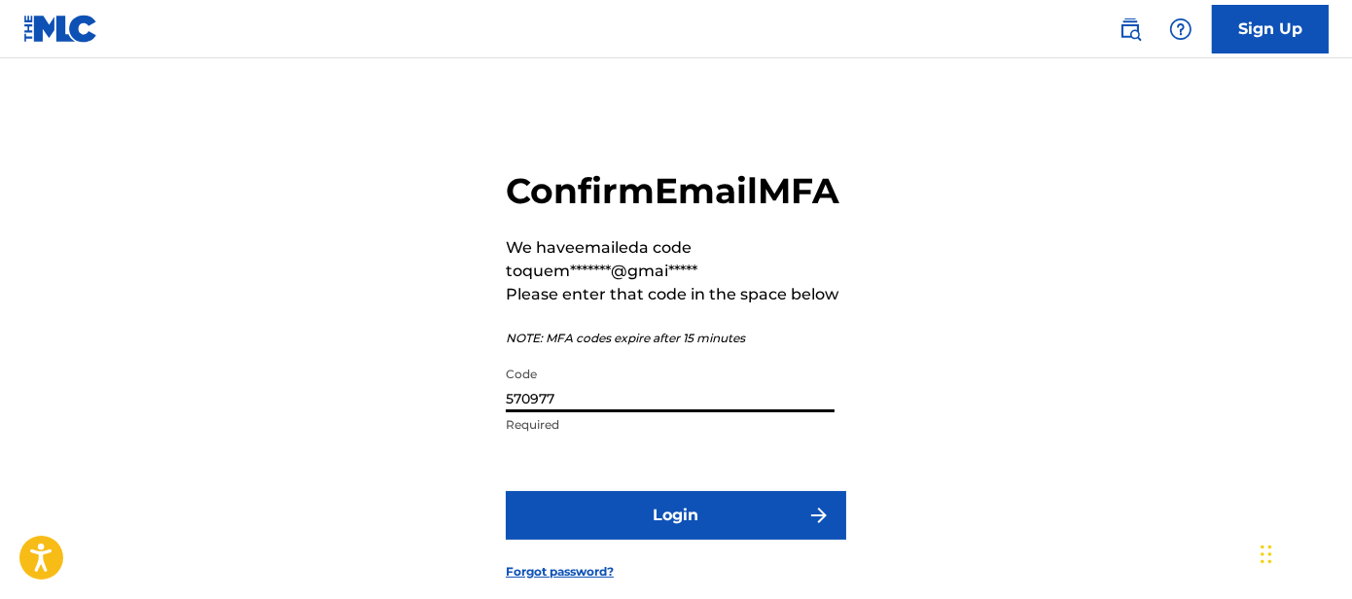
type input "570977"
click at [578, 540] on button "Login" at bounding box center [676, 515] width 341 height 49
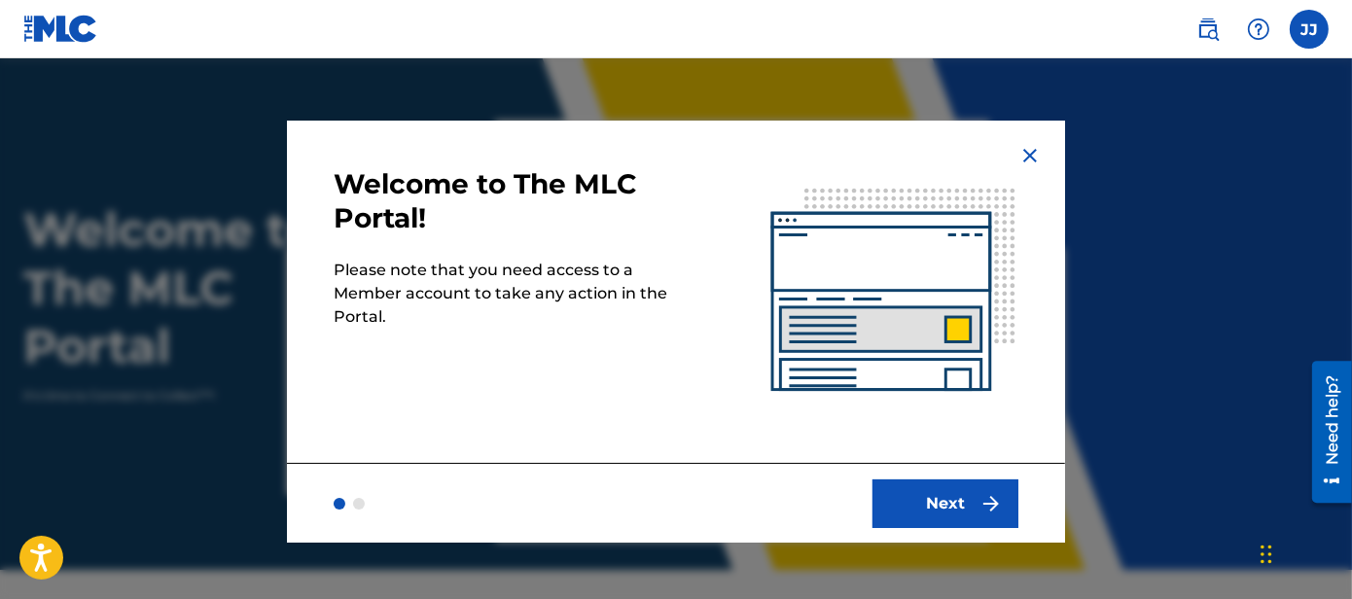
click at [954, 509] on button "Next" at bounding box center [946, 504] width 146 height 49
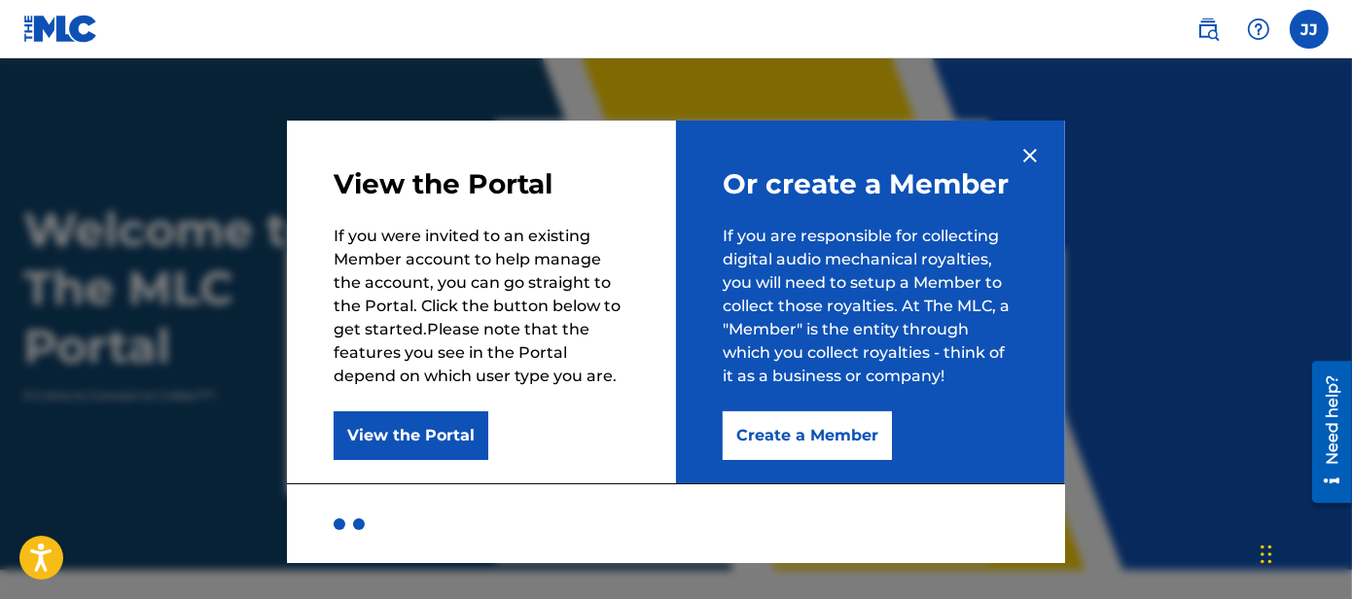
click at [835, 437] on button "Create a Member" at bounding box center [807, 436] width 169 height 49
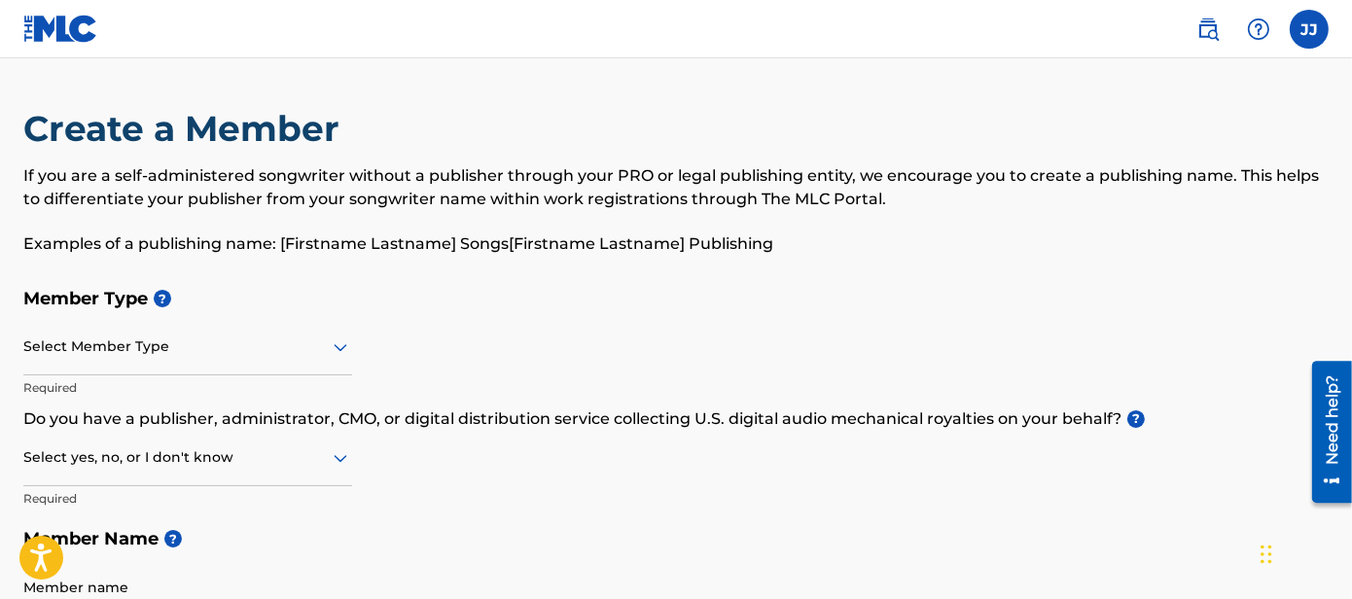
click at [341, 352] on icon at bounding box center [340, 347] width 23 height 23
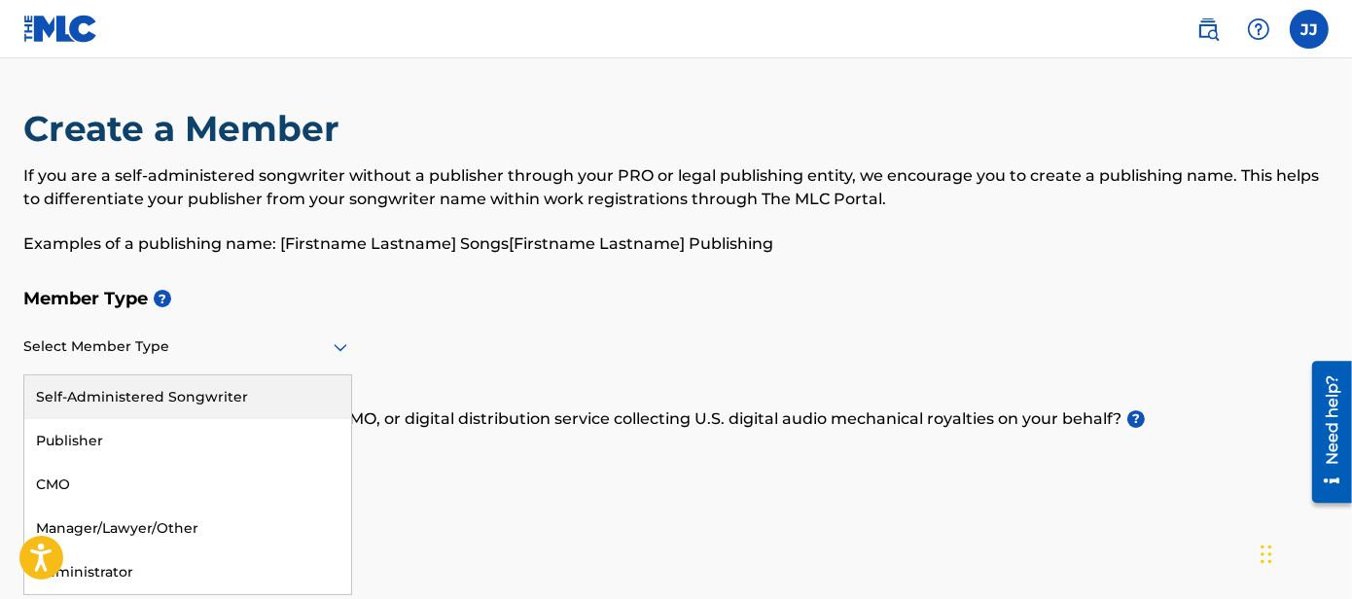
click at [239, 389] on div "Self-Administered Songwriter" at bounding box center [187, 398] width 327 height 44
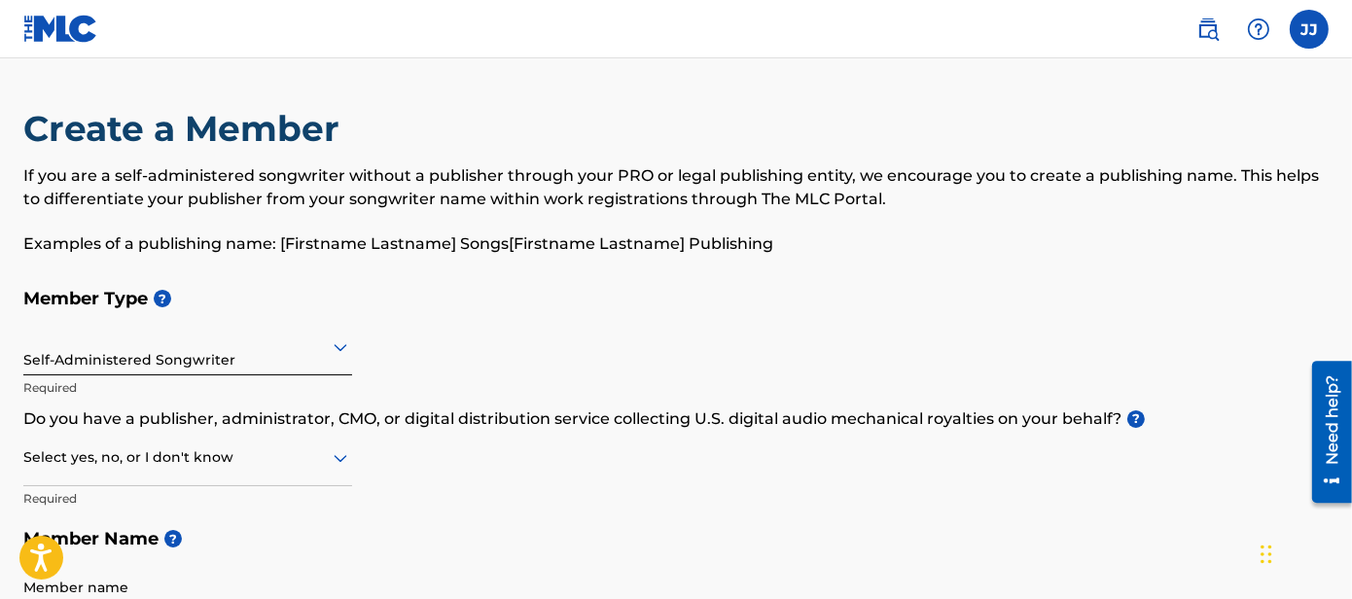
click at [318, 451] on div "Select yes, no, or I don't know" at bounding box center [187, 458] width 329 height 55
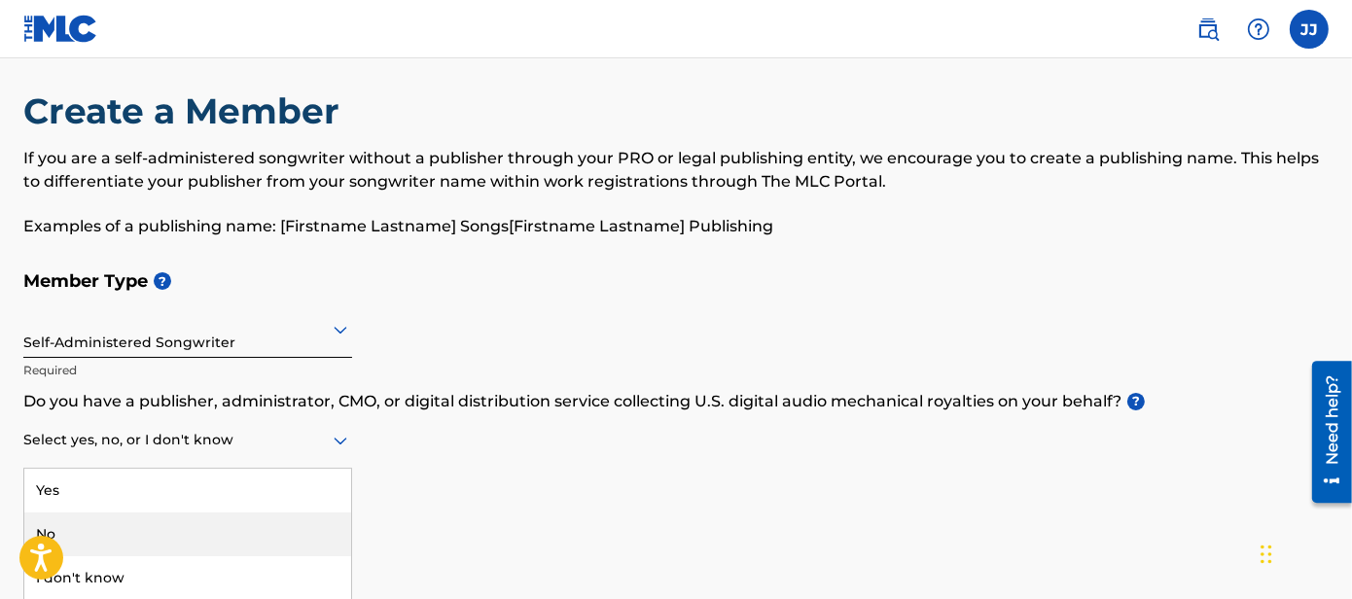
click at [182, 519] on div "No" at bounding box center [187, 535] width 327 height 44
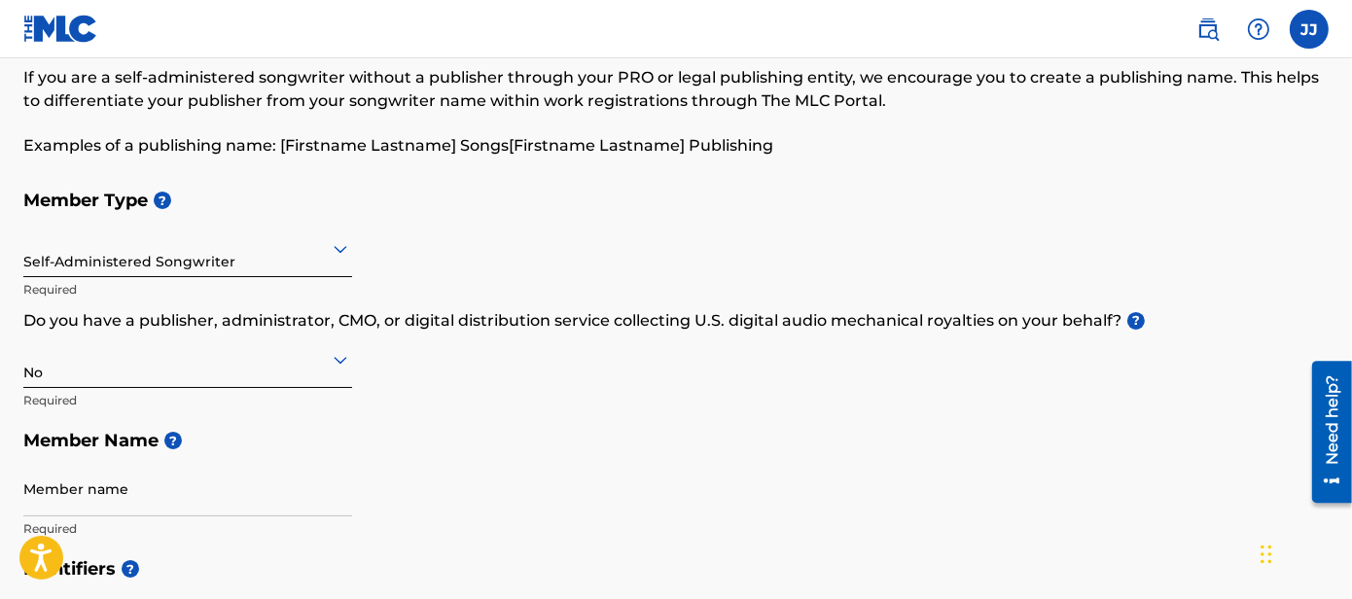
scroll to position [159, 0]
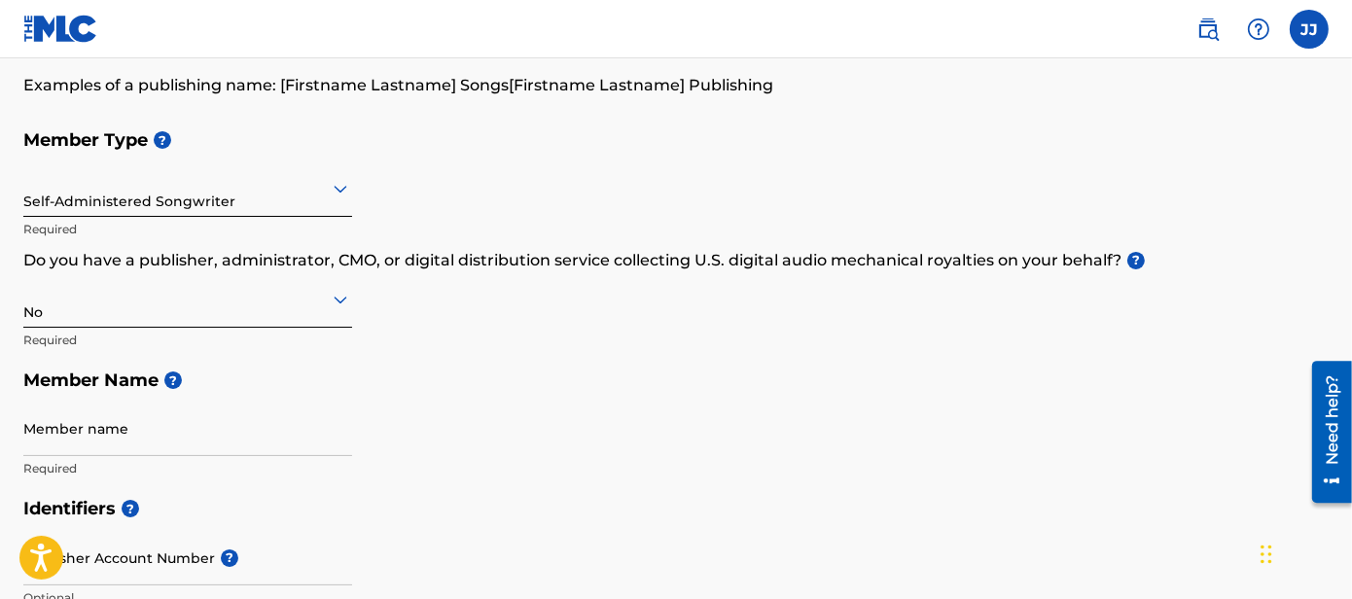
click at [102, 440] on input "Member name" at bounding box center [187, 428] width 329 height 55
type input "Jeriph Dainna Jara-Basurco"
click at [147, 549] on input "Publisher Account Number ?" at bounding box center [187, 557] width 329 height 55
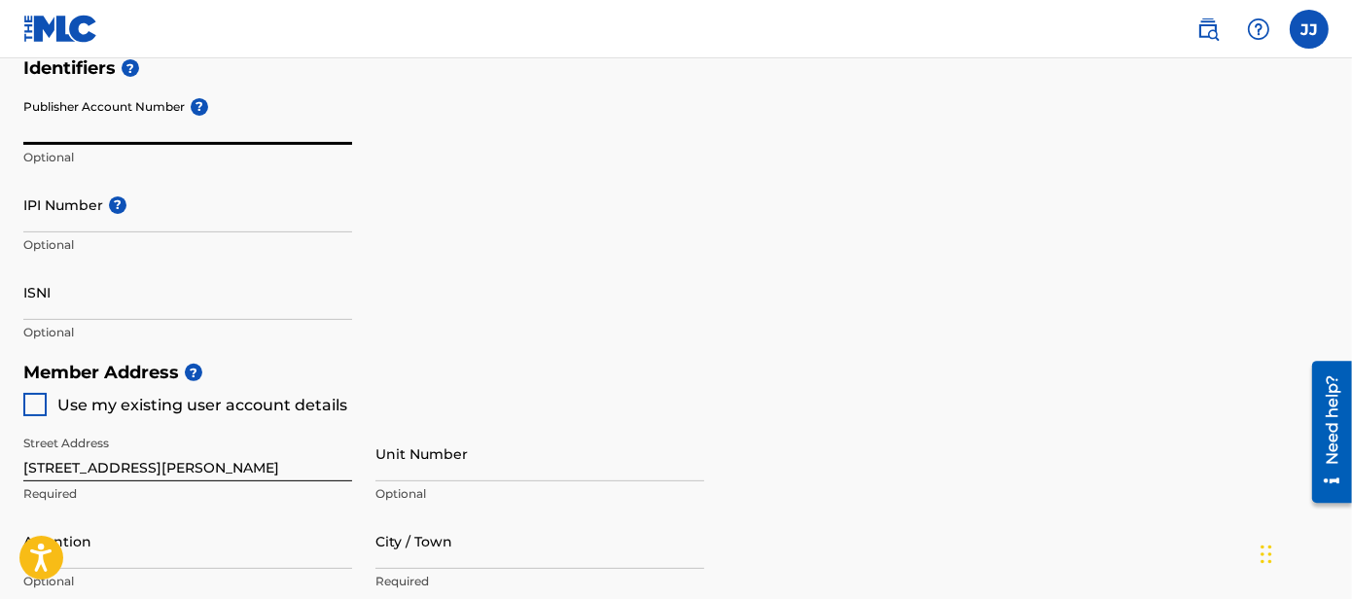
scroll to position [591, 0]
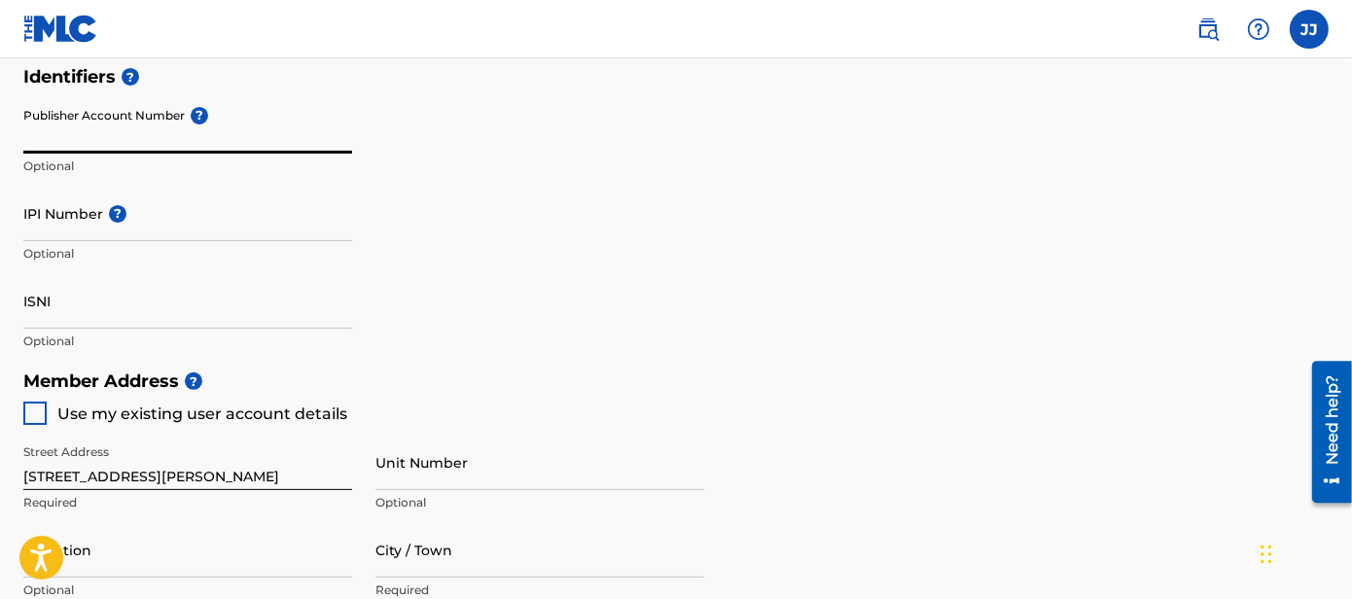
click at [30, 415] on div at bounding box center [34, 413] width 23 height 23
type input "1100 Magellan"
type input "Windcrest"
type input "78239"
type input "512"
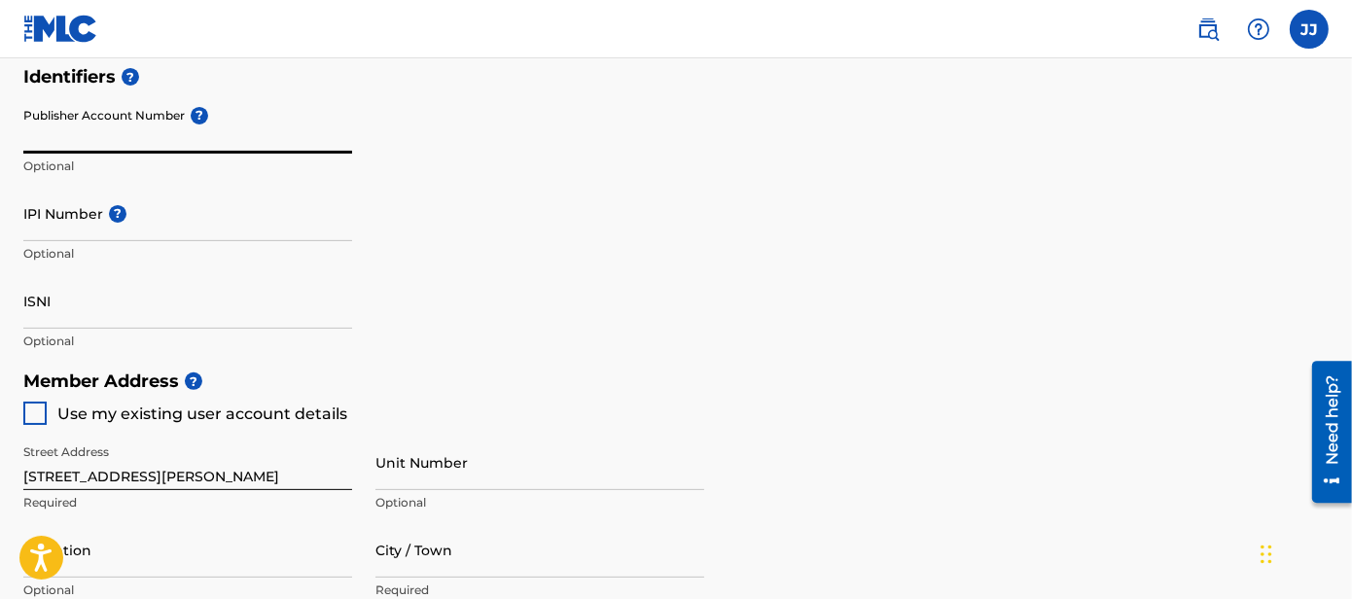
type input "8808822"
type input "[EMAIL_ADDRESS][DOMAIN_NAME]"
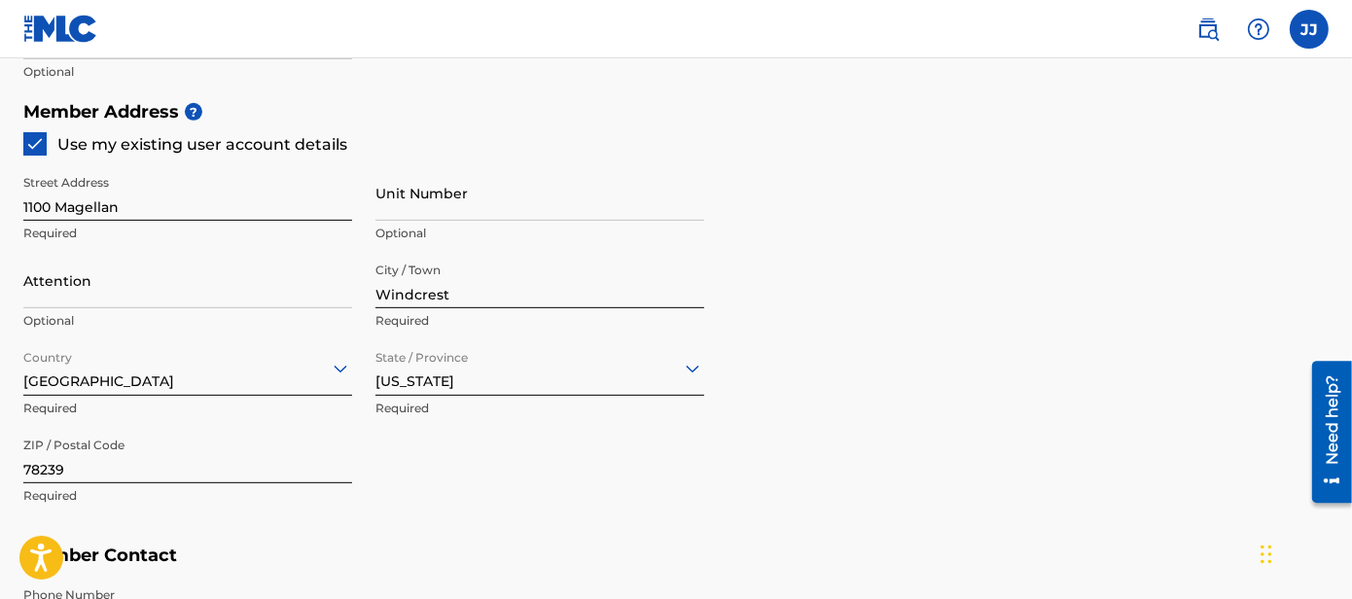
scroll to position [871, 0]
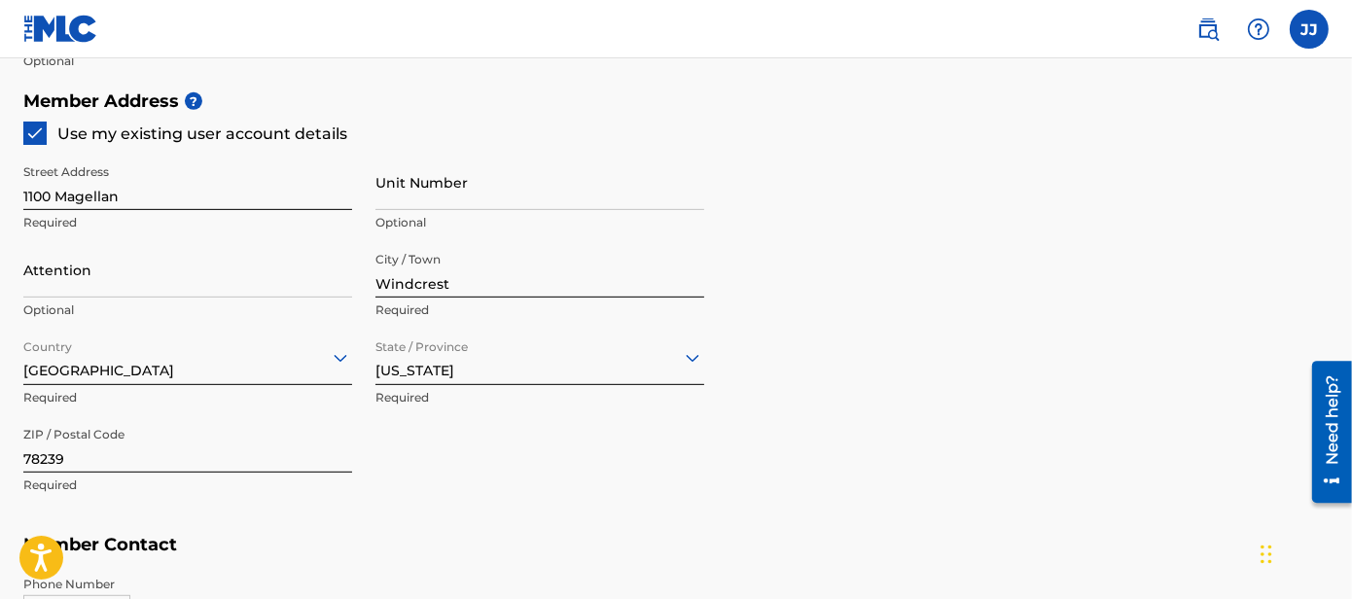
click at [223, 267] on input "Attention" at bounding box center [187, 269] width 329 height 55
click at [838, 211] on div "Member Address ? Use my existing user account details Street Address 1100 Magel…" at bounding box center [676, 303] width 1306 height 445
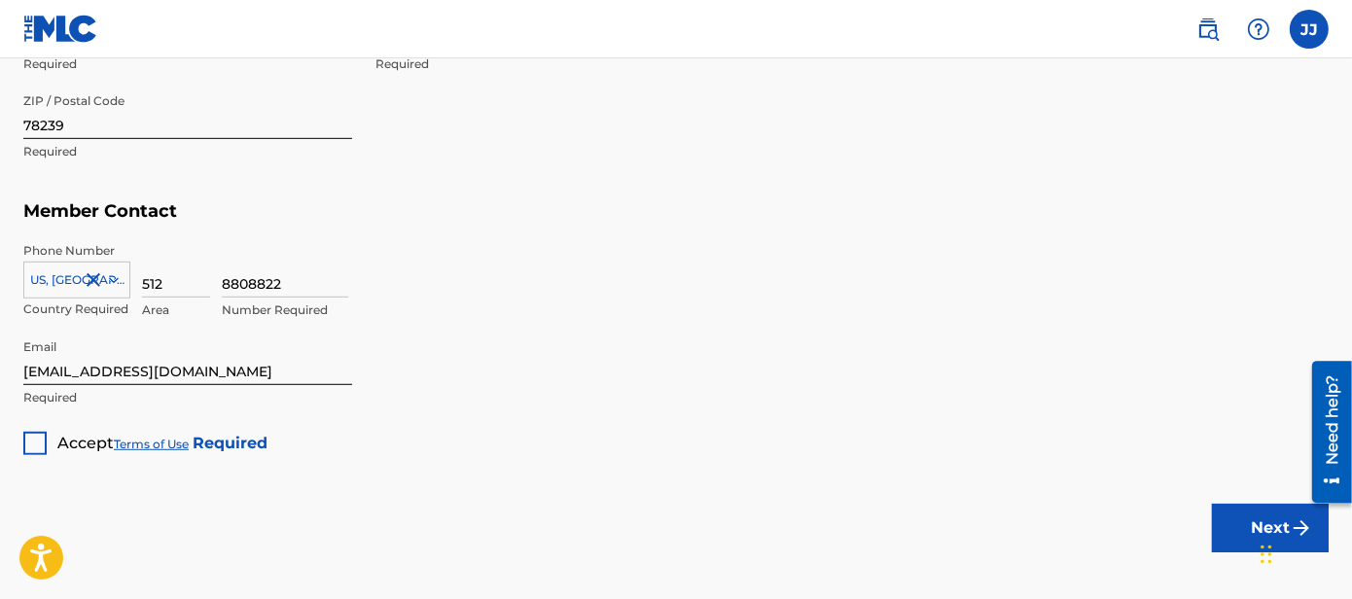
scroll to position [1287, 0]
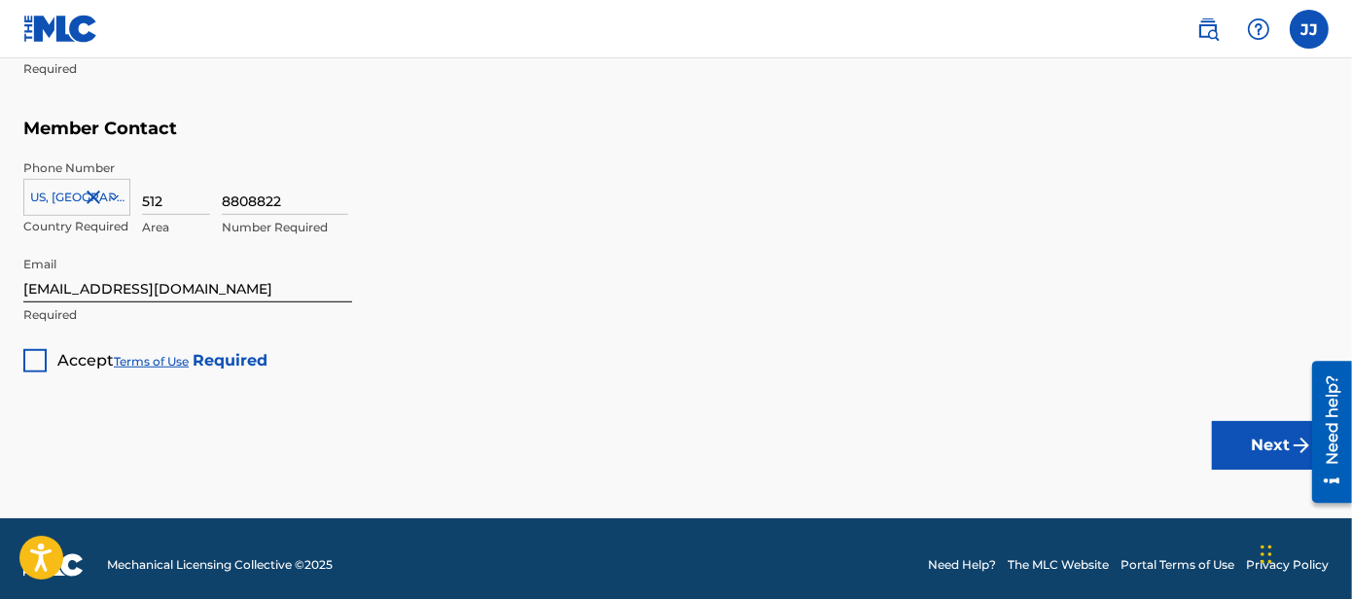
click at [34, 365] on div at bounding box center [34, 360] width 23 height 23
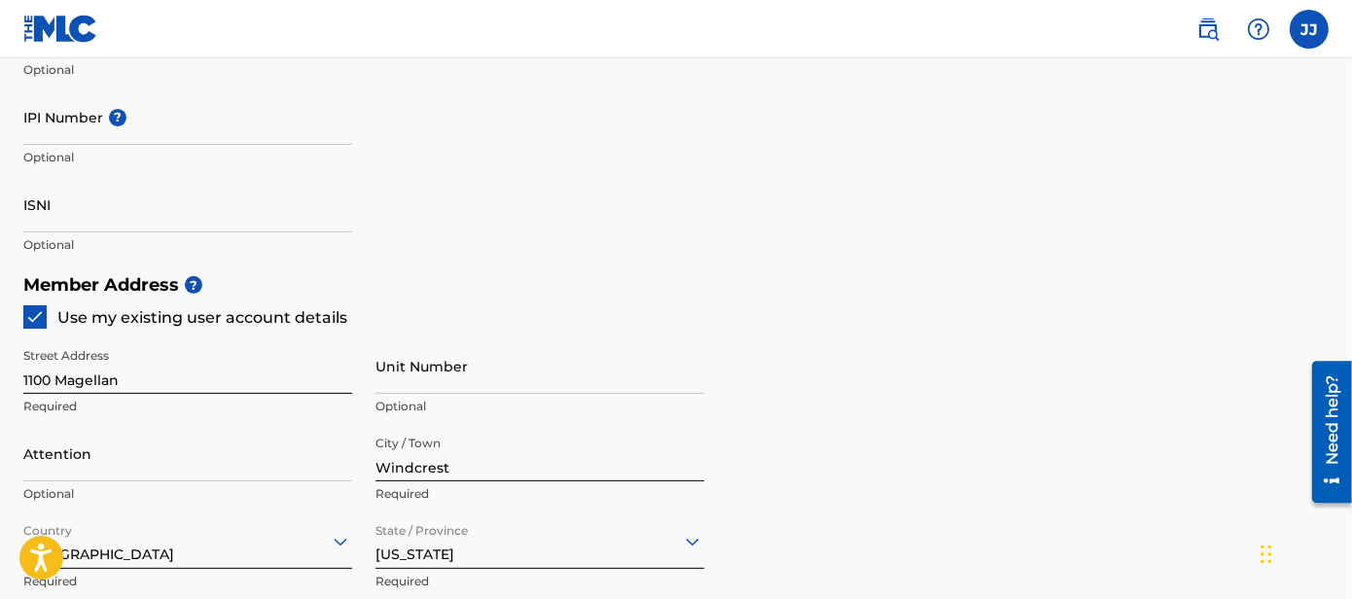
scroll to position [1298, 0]
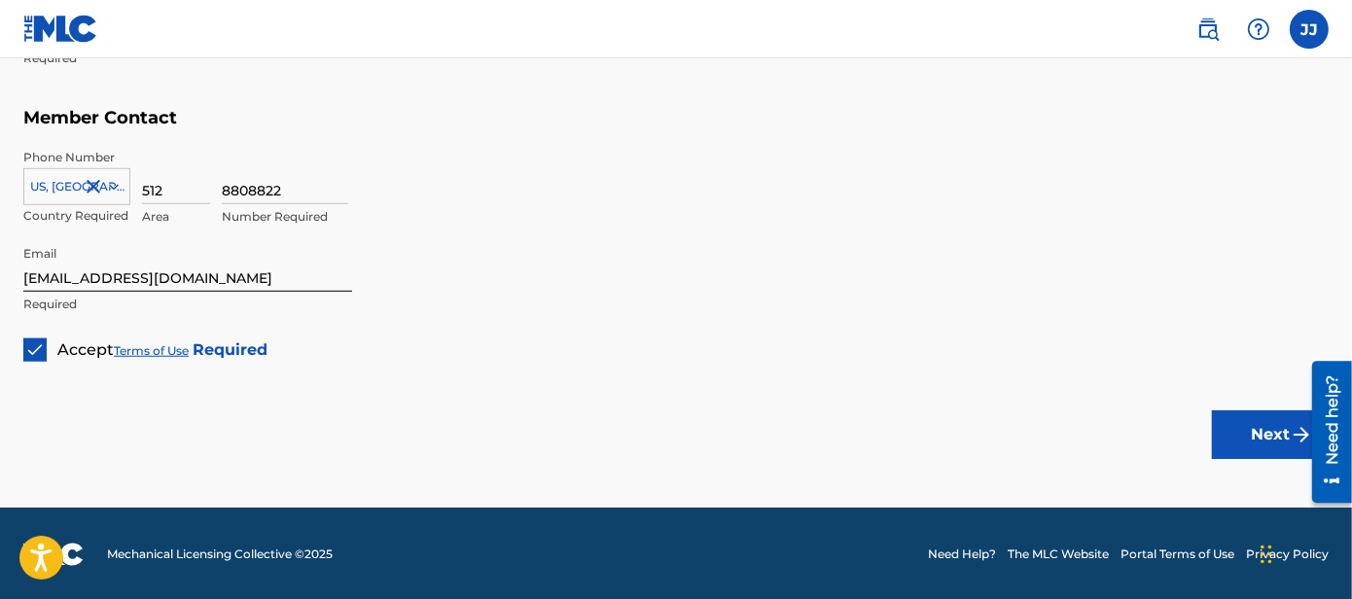
click at [1271, 412] on button "Next" at bounding box center [1270, 435] width 117 height 49
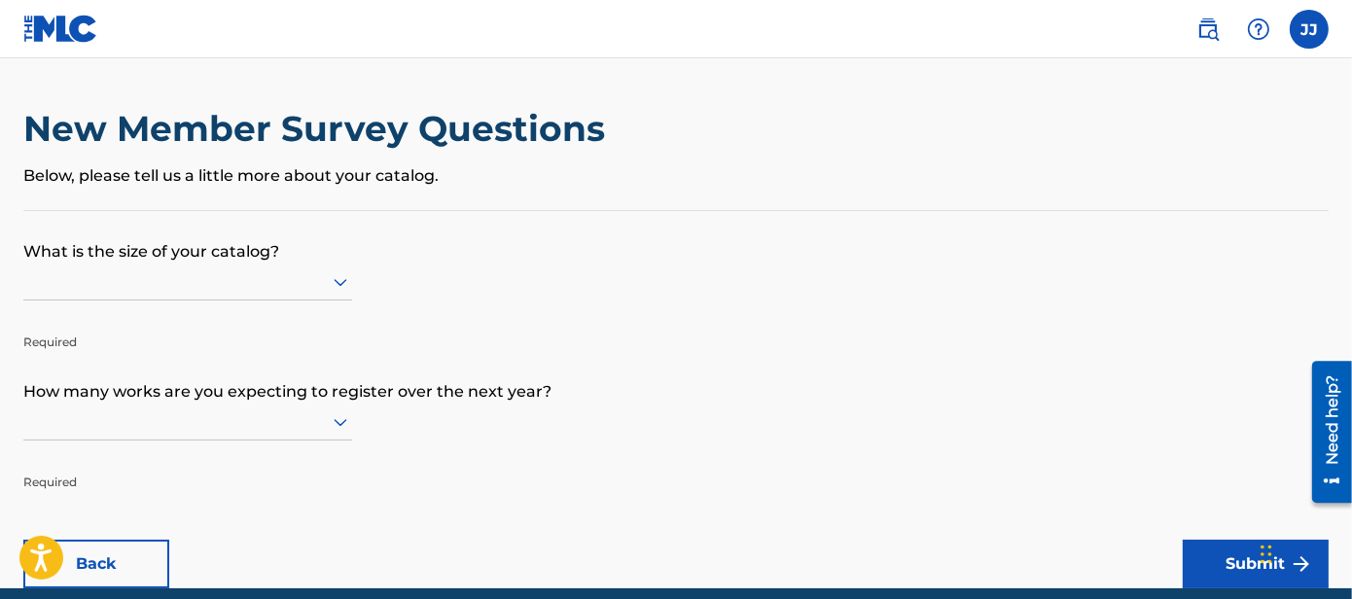
click at [337, 273] on icon at bounding box center [340, 281] width 23 height 23
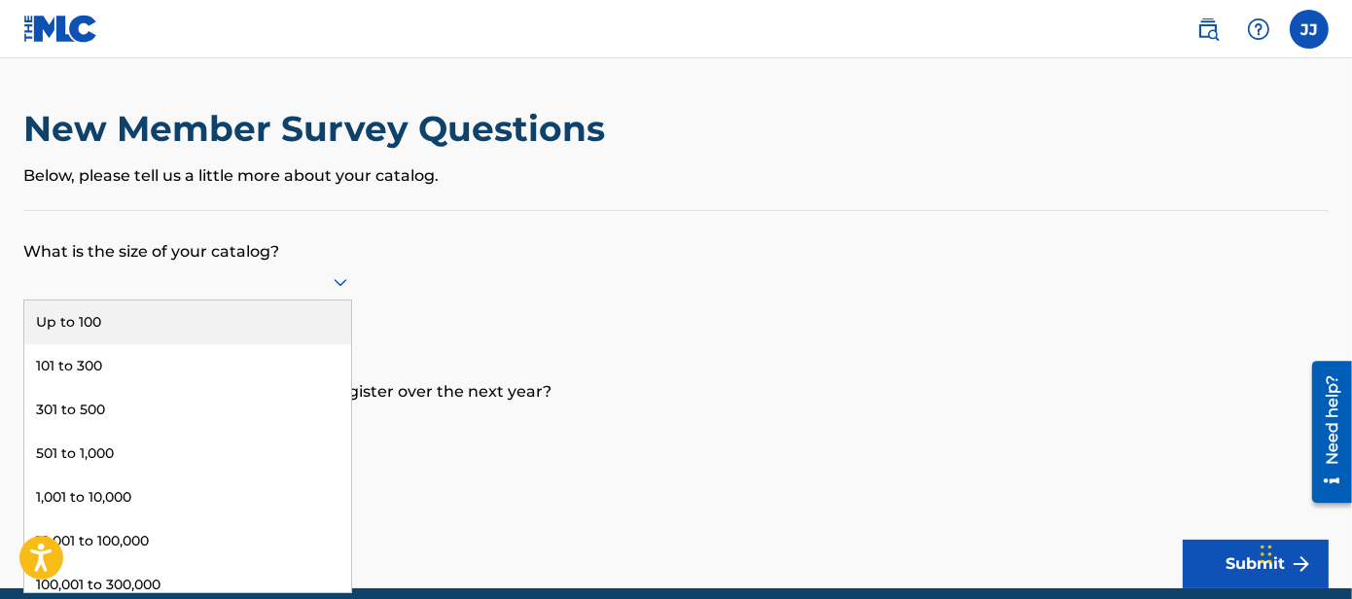
click at [258, 311] on div "Up to 100" at bounding box center [187, 323] width 327 height 44
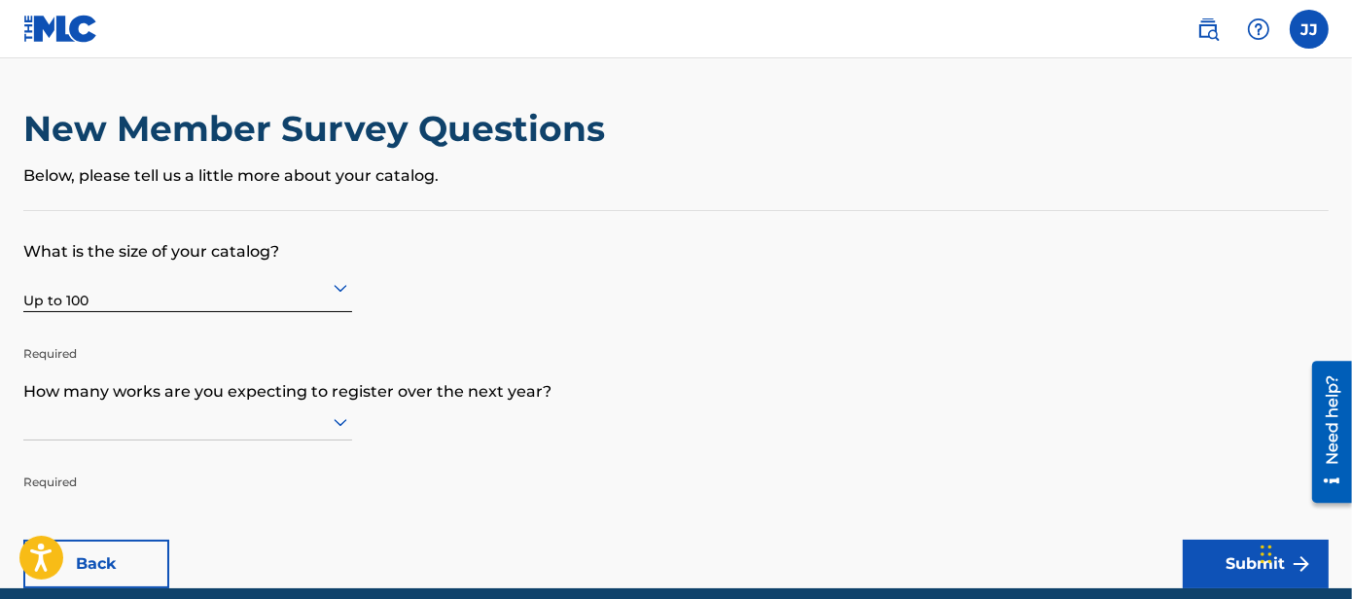
click at [331, 421] on div at bounding box center [187, 422] width 329 height 37
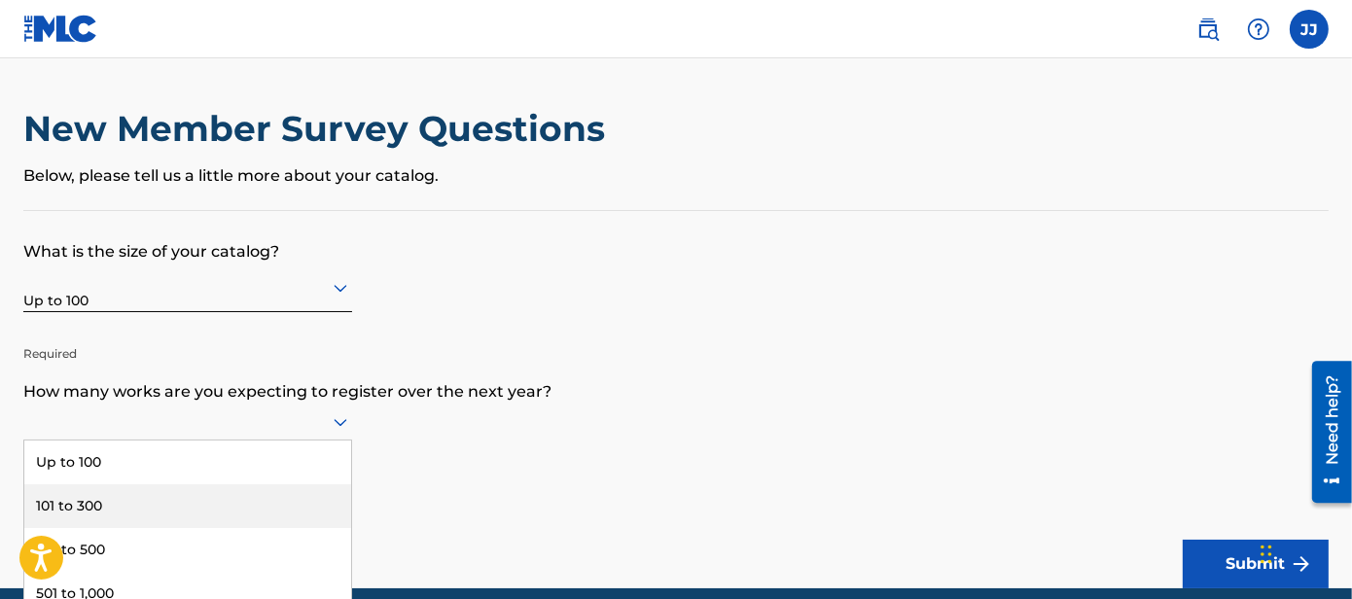
scroll to position [82, 0]
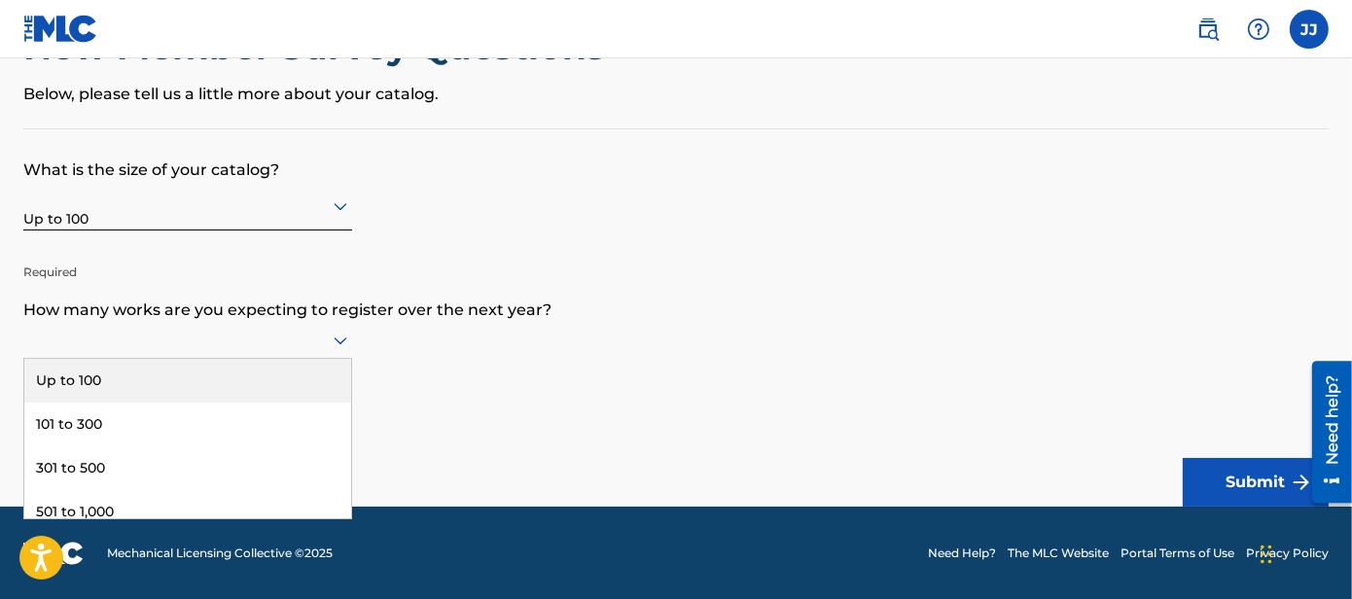
click at [273, 389] on div "Up to 100" at bounding box center [187, 381] width 327 height 44
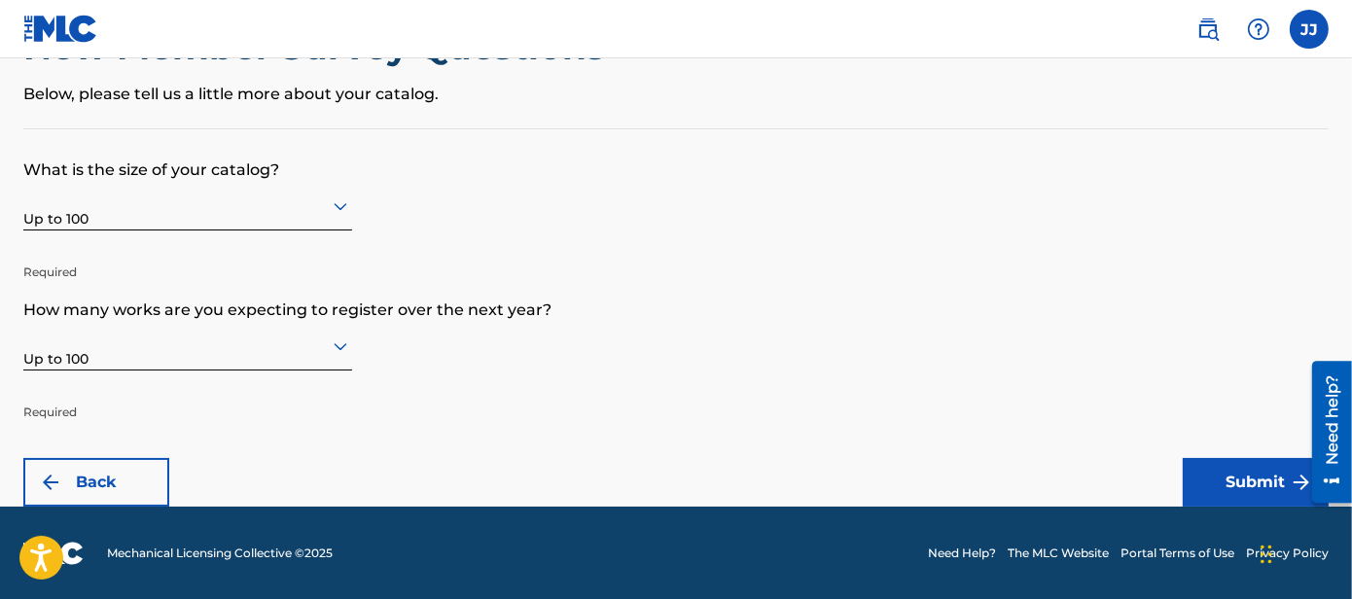
click at [1201, 458] on button "Submit" at bounding box center [1256, 482] width 146 height 49
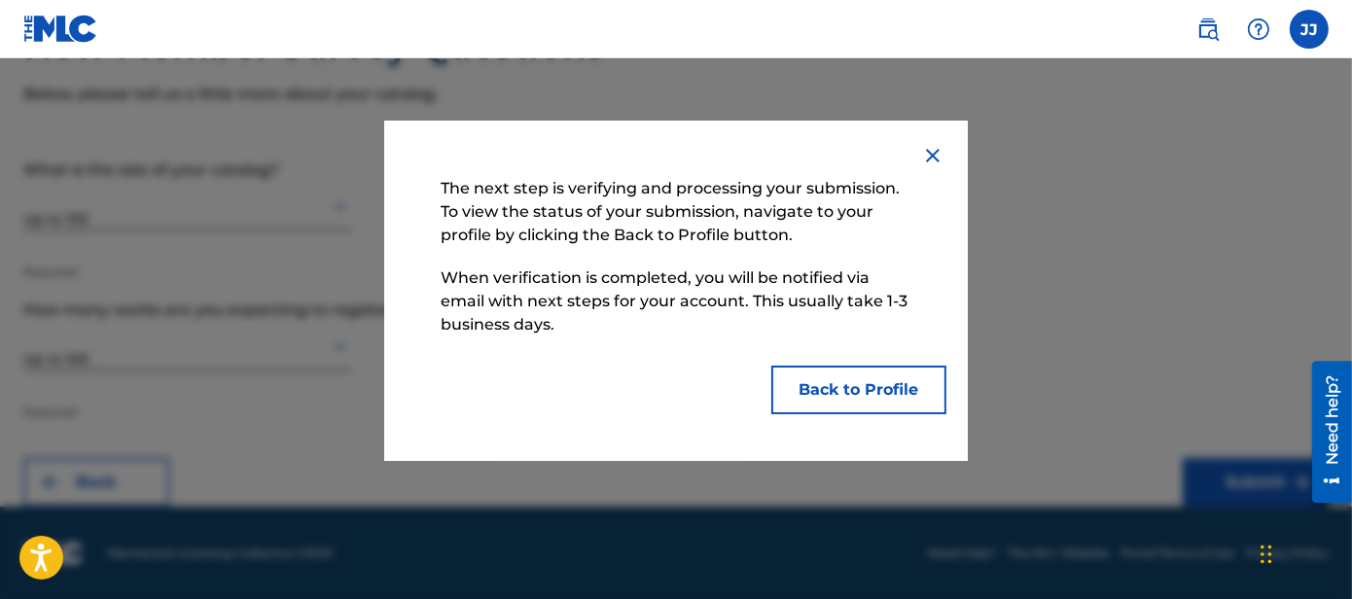
click at [863, 375] on button "Back to Profile" at bounding box center [858, 390] width 175 height 49
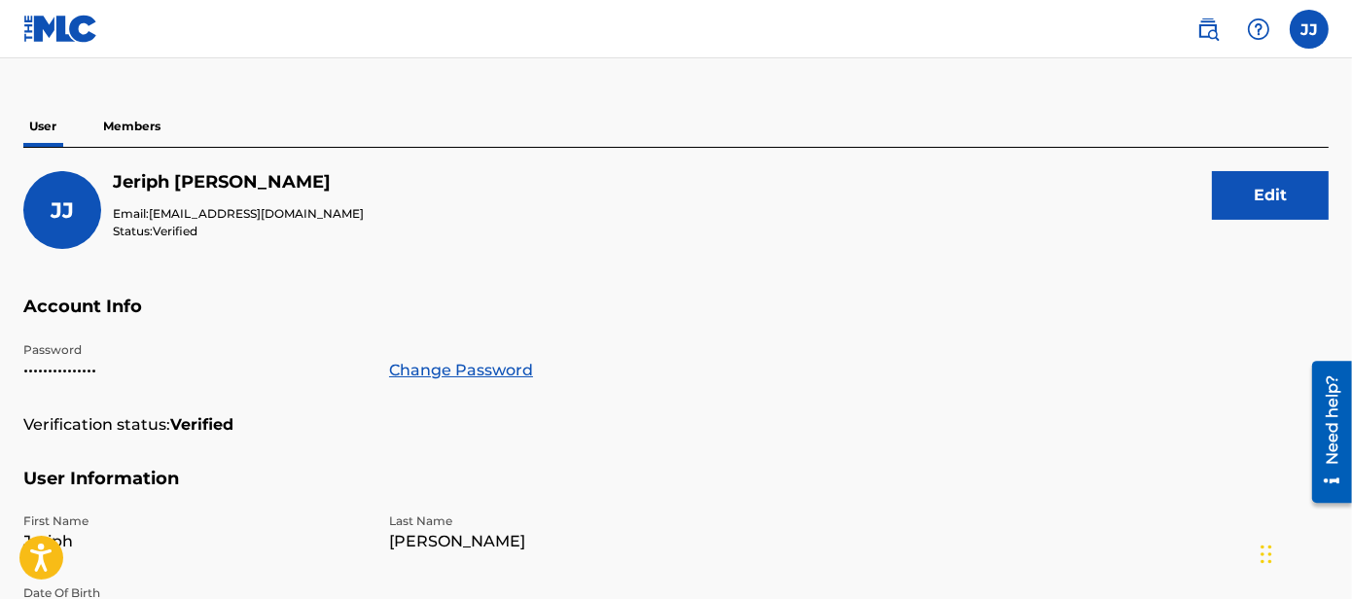
scroll to position [131, 0]
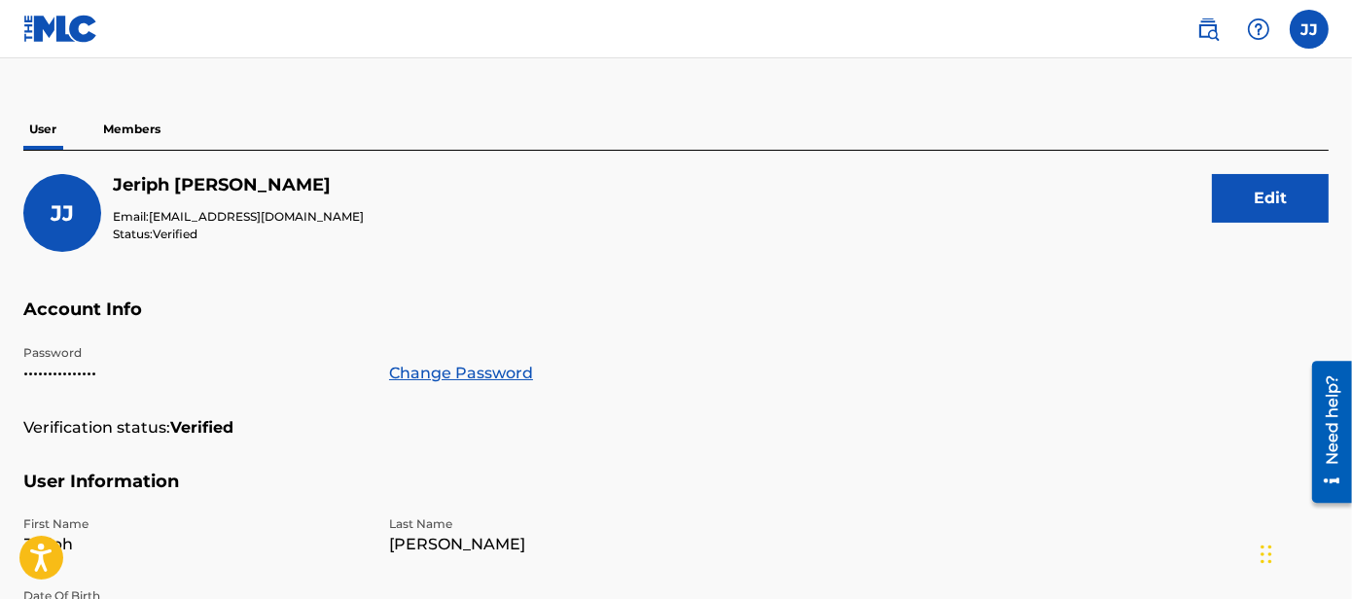
click at [115, 131] on p "Members" at bounding box center [131, 129] width 69 height 41
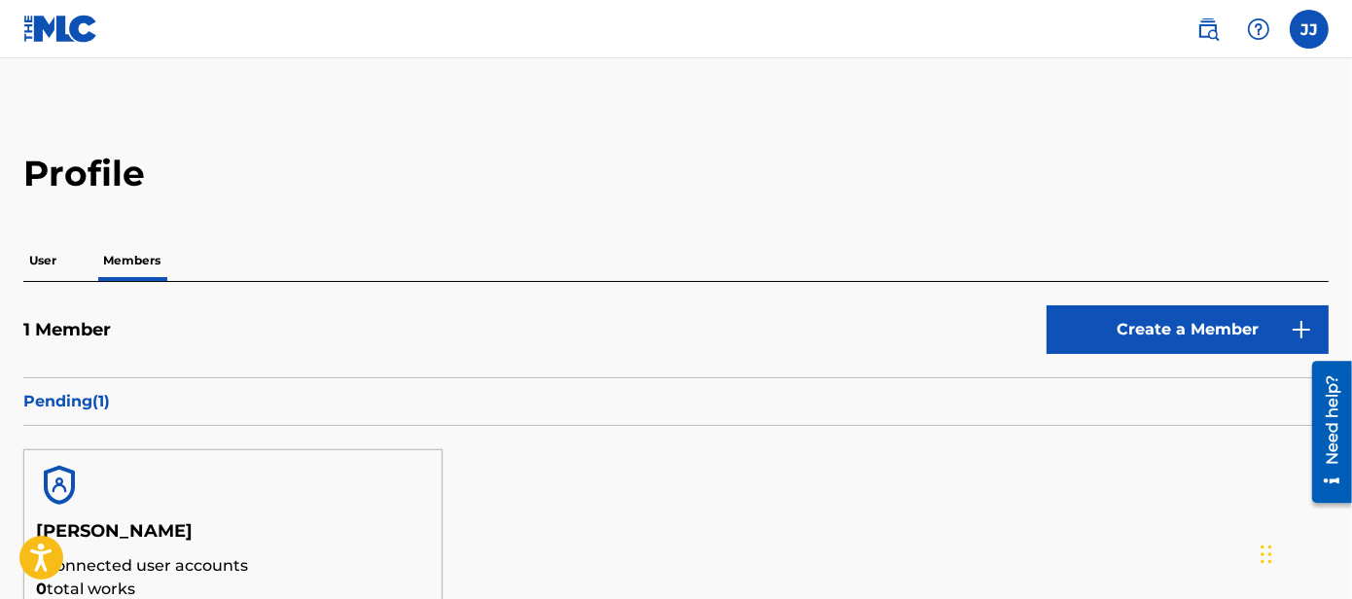
drag, startPoint x: 1355, startPoint y: 94, endPoint x: 1347, endPoint y: 29, distance: 65.6
click at [1347, 29] on nav "JJ JJ Jeriph Jara-Basurco quemoda0928@gmail.com Notification Preferences Profil…" at bounding box center [676, 29] width 1352 height 58
click at [1211, 24] on img at bounding box center [1208, 29] width 23 height 23
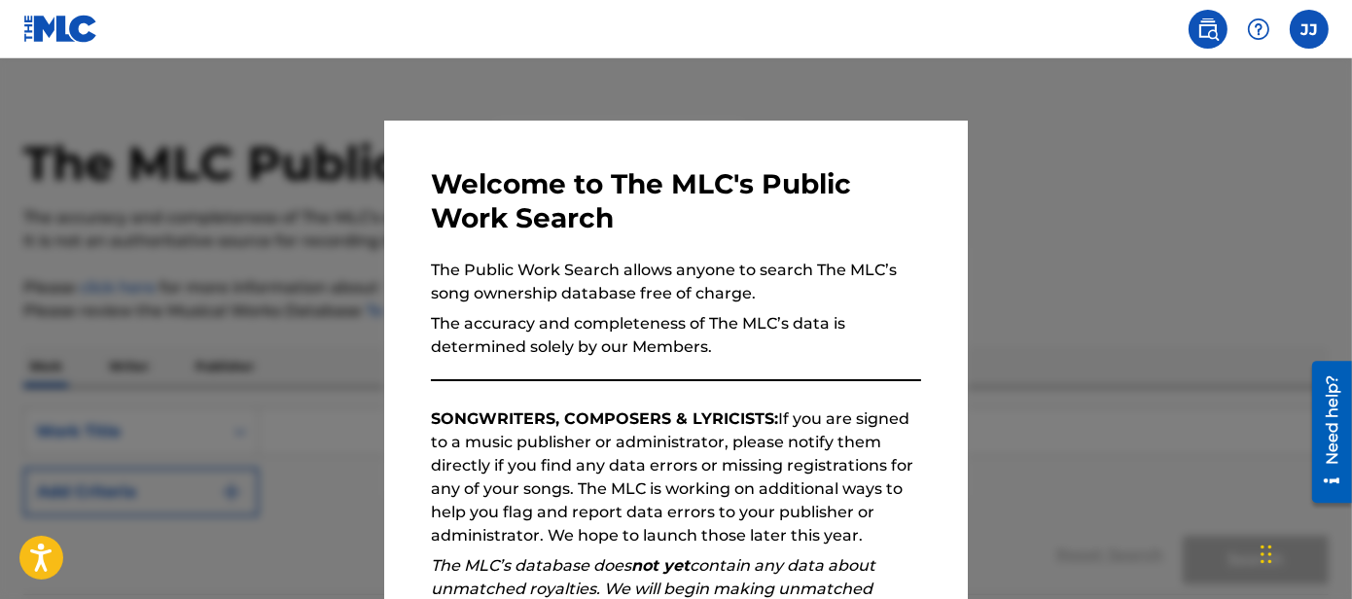
scroll to position [45, 0]
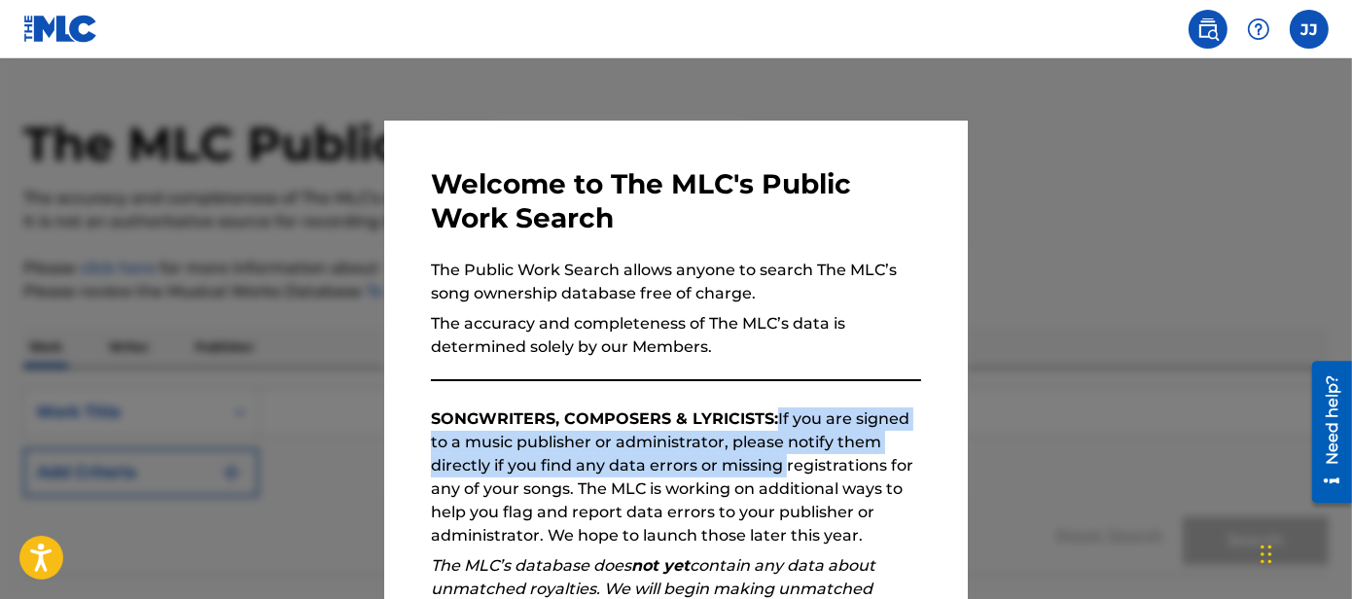
drag, startPoint x: 780, startPoint y: 463, endPoint x: 774, endPoint y: 401, distance: 62.5
click at [774, 401] on div "Welcome to The MLC's Public Work Search The Public Work Search allows anyone to…" at bounding box center [676, 505] width 490 height 676
click at [1191, 424] on div at bounding box center [676, 357] width 1352 height 599
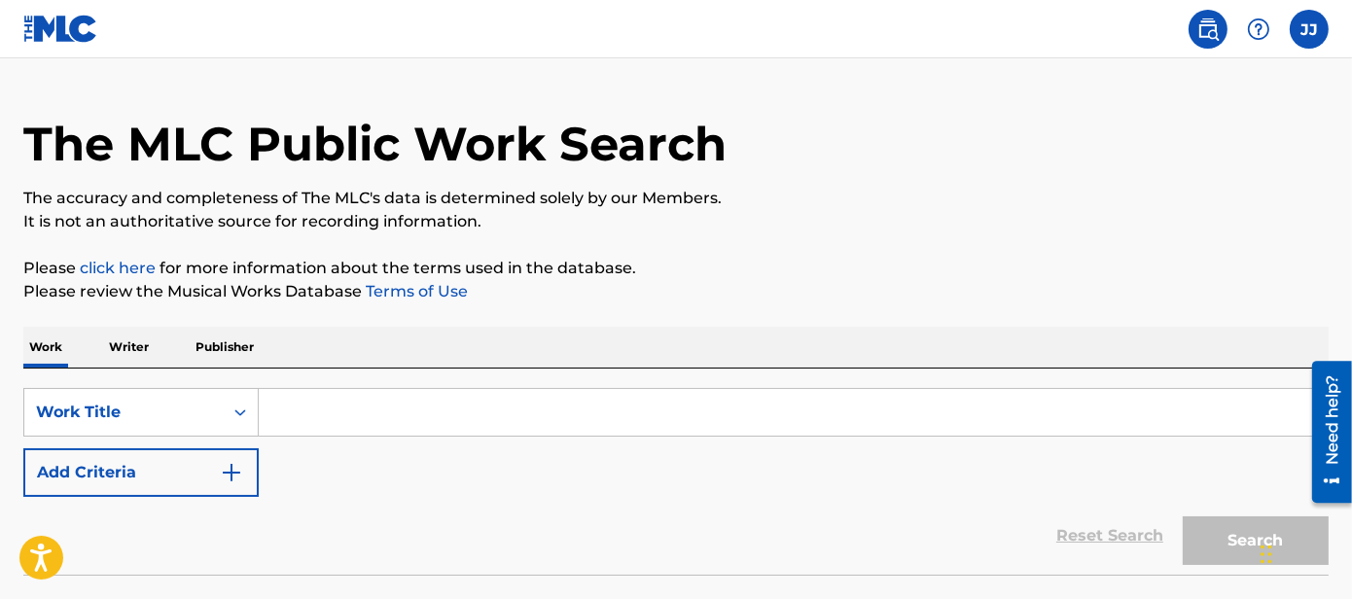
click at [126, 347] on p "Writer" at bounding box center [129, 347] width 52 height 41
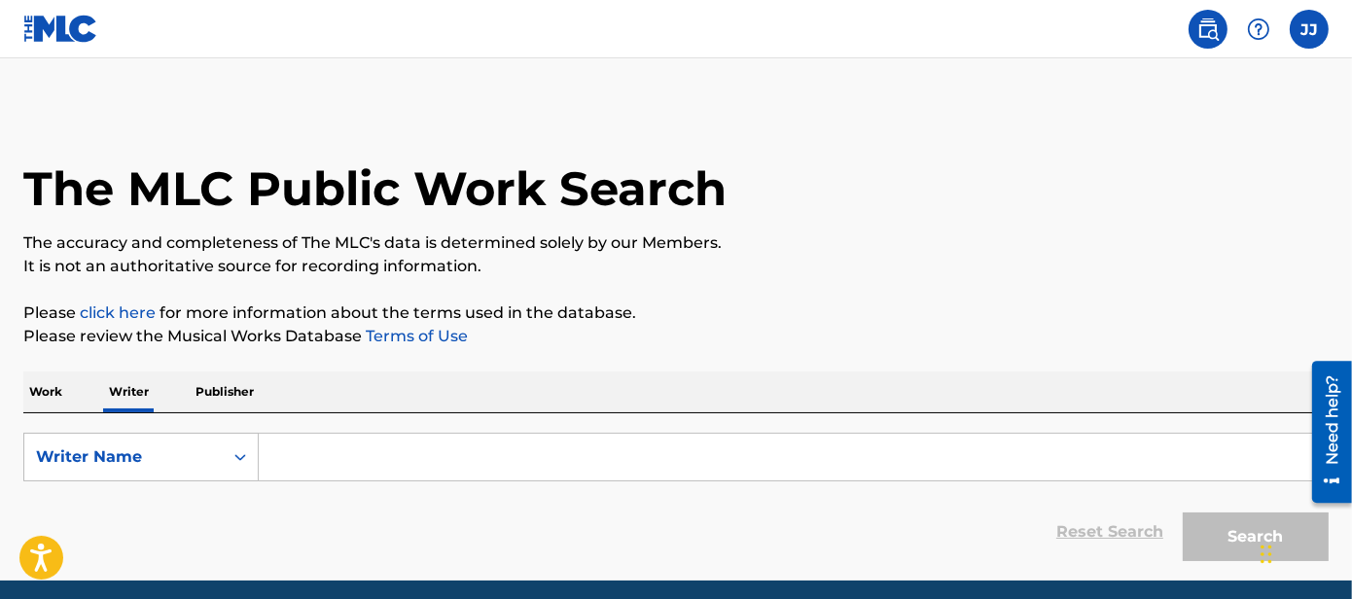
click at [234, 394] on p "Publisher" at bounding box center [225, 392] width 70 height 41
click at [53, 391] on p "Work" at bounding box center [45, 392] width 45 height 41
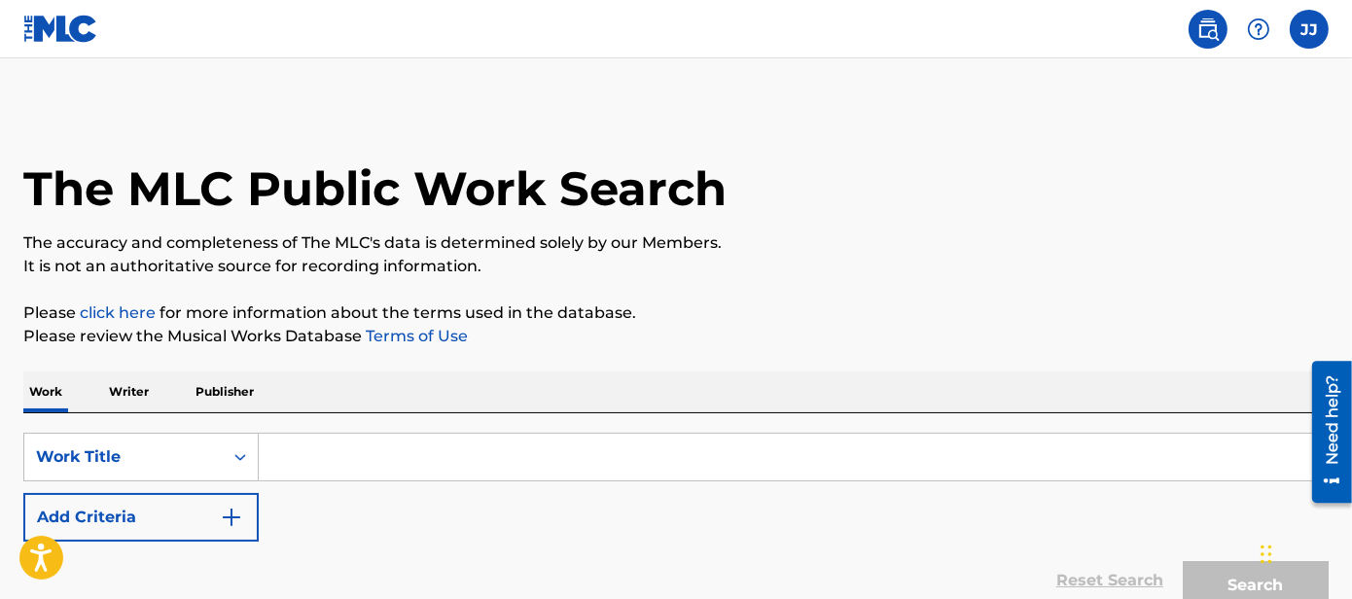
click at [1305, 43] on label at bounding box center [1309, 29] width 39 height 39
click at [1309, 29] on input "JJ Jeriph Jara-Basurco quemoda0928@gmail.com Notification Preferences Profile L…" at bounding box center [1309, 29] width 0 height 0
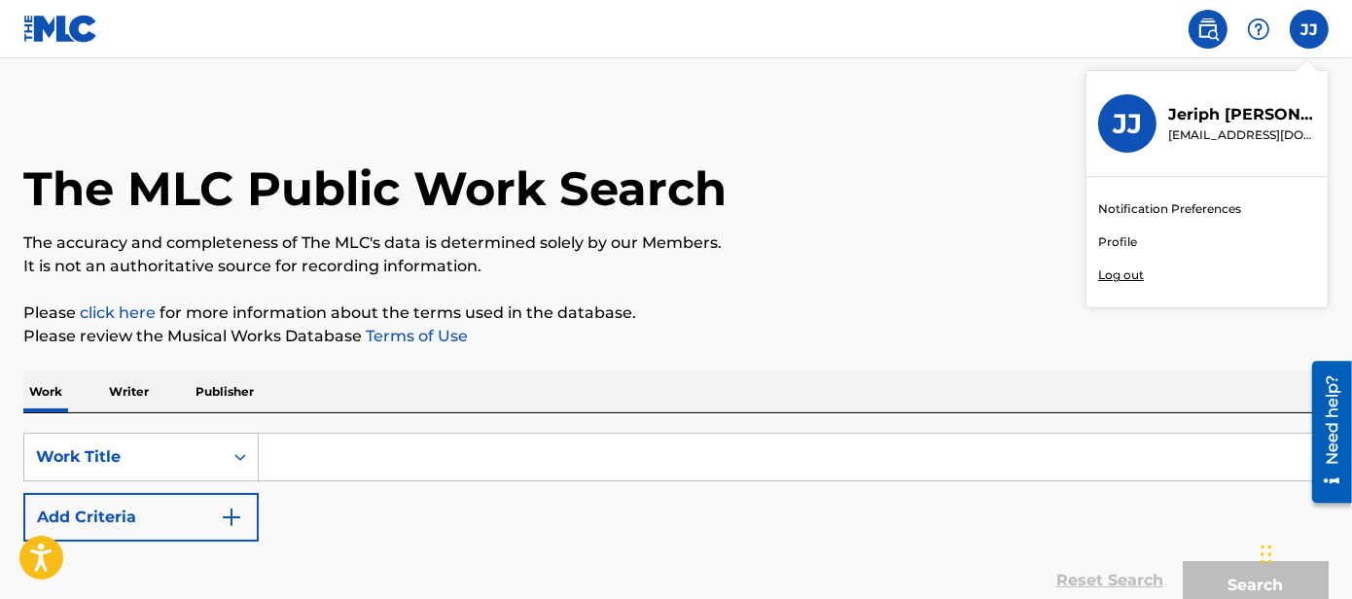
click at [1111, 246] on link "Profile" at bounding box center [1117, 242] width 39 height 18
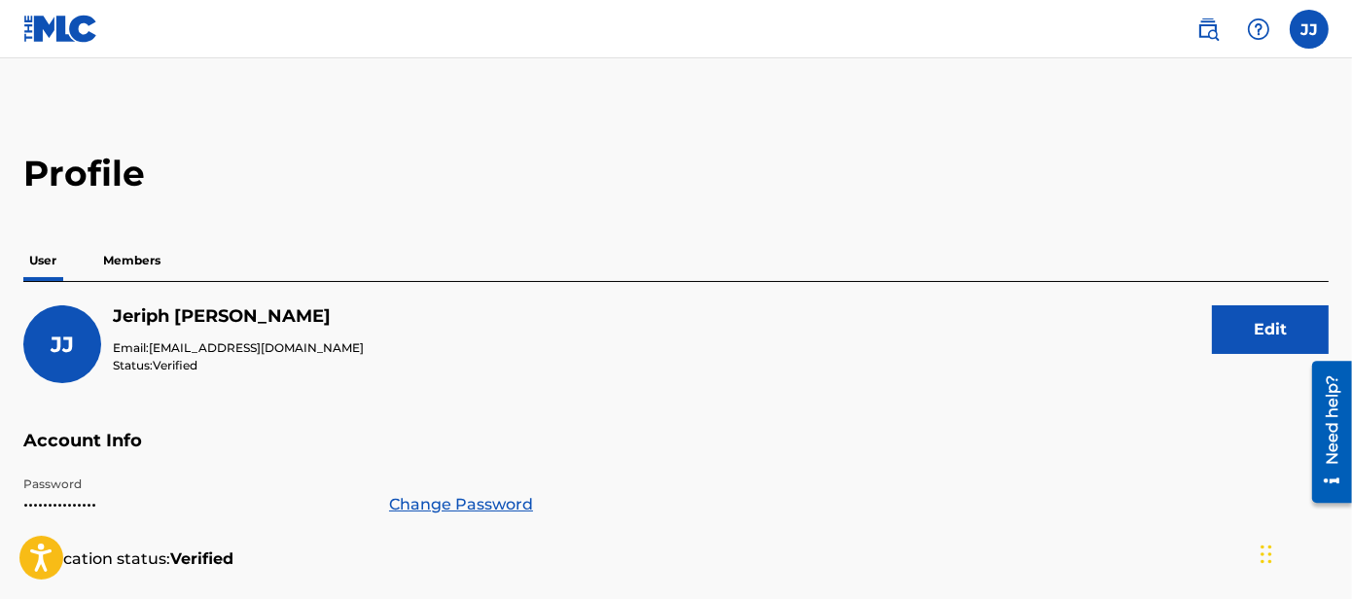
click at [1221, 33] on link at bounding box center [1208, 29] width 39 height 39
